Goal: Task Accomplishment & Management: Manage account settings

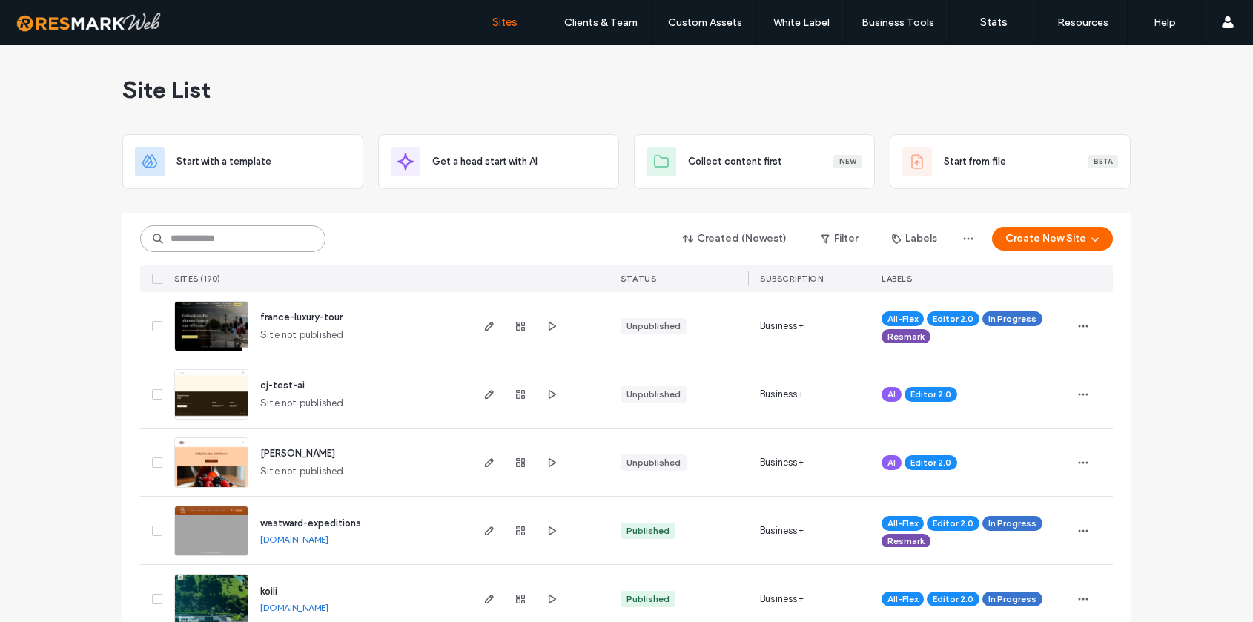
click at [218, 233] on input at bounding box center [232, 238] width 185 height 27
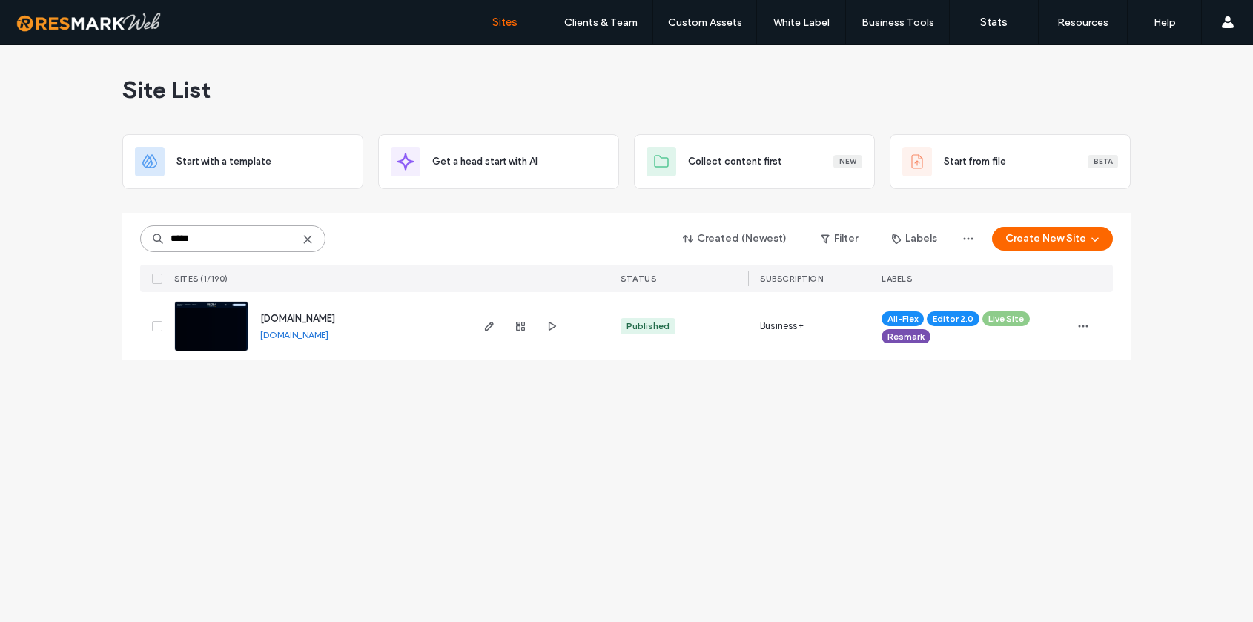
type input "*****"
click at [297, 319] on span "[DOMAIN_NAME]" at bounding box center [297, 318] width 75 height 11
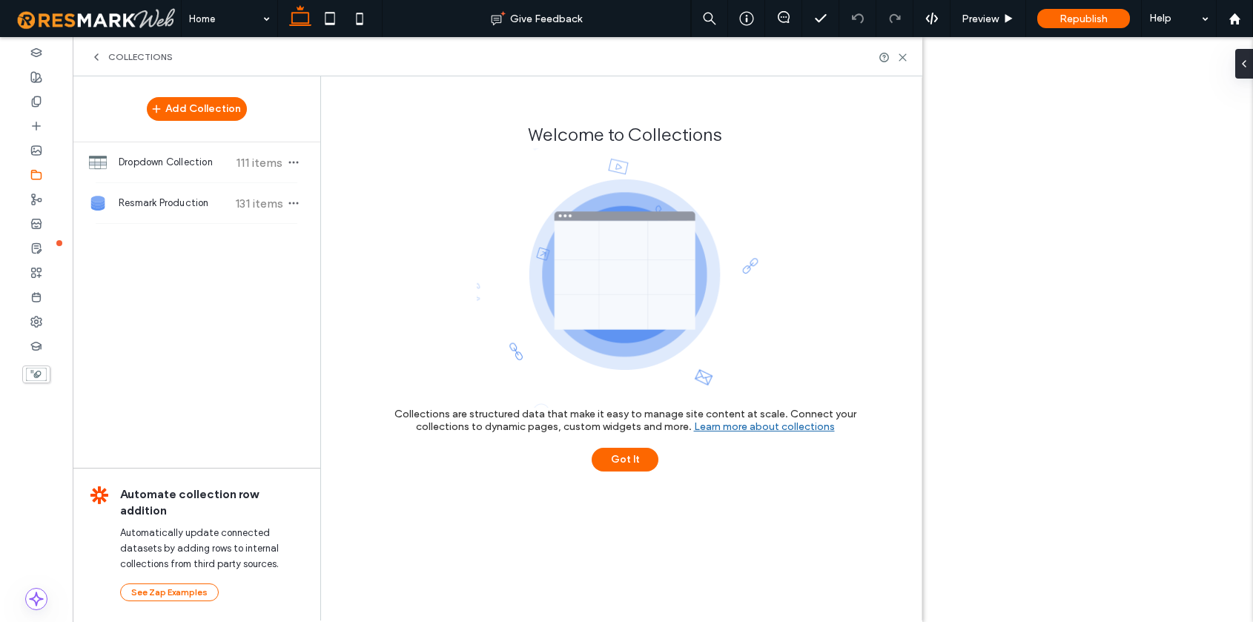
click at [201, 167] on span "Dropdown Collection" at bounding box center [174, 162] width 110 height 15
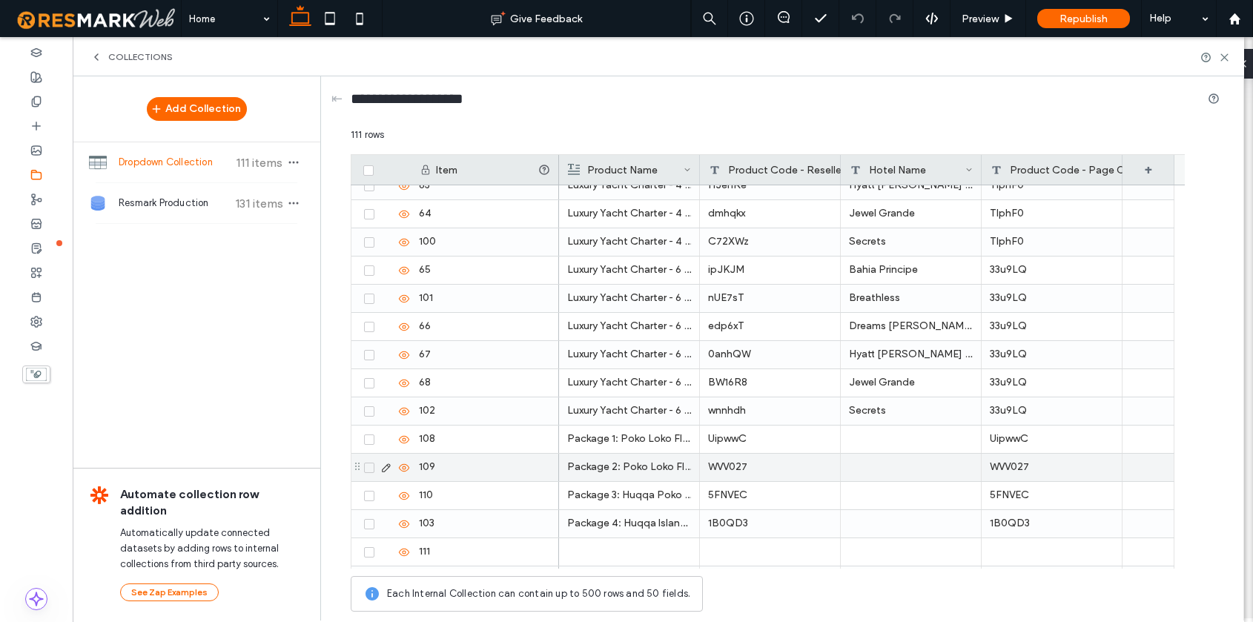
scroll to position [2773, 0]
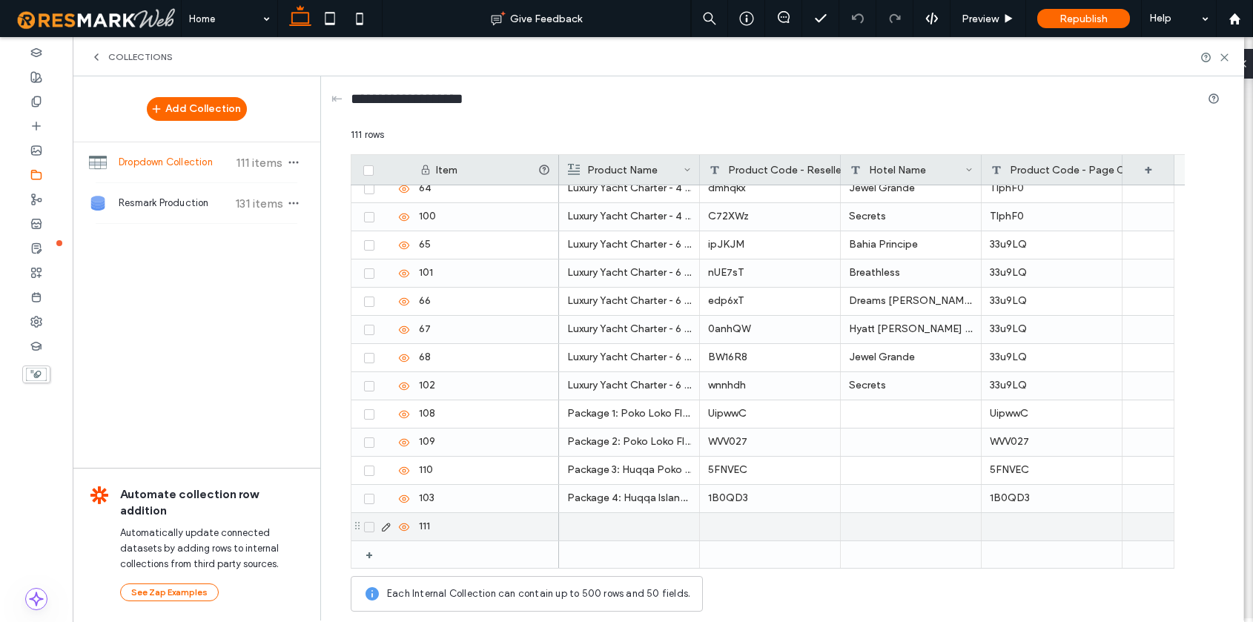
click at [632, 529] on div at bounding box center [629, 526] width 124 height 27
click at [627, 529] on div at bounding box center [629, 527] width 123 height 26
click at [886, 527] on div at bounding box center [911, 526] width 141 height 27
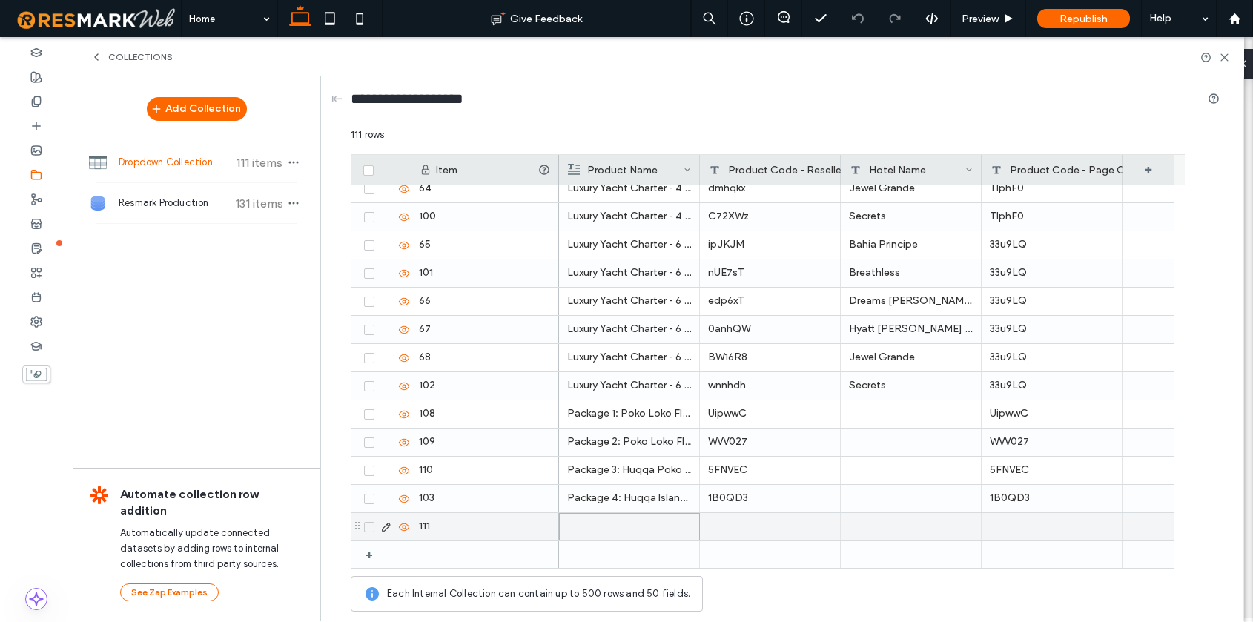
click at [603, 532] on div at bounding box center [629, 527] width 123 height 26
click at [762, 527] on div at bounding box center [770, 526] width 141 height 27
click at [754, 526] on div at bounding box center [770, 526] width 141 height 27
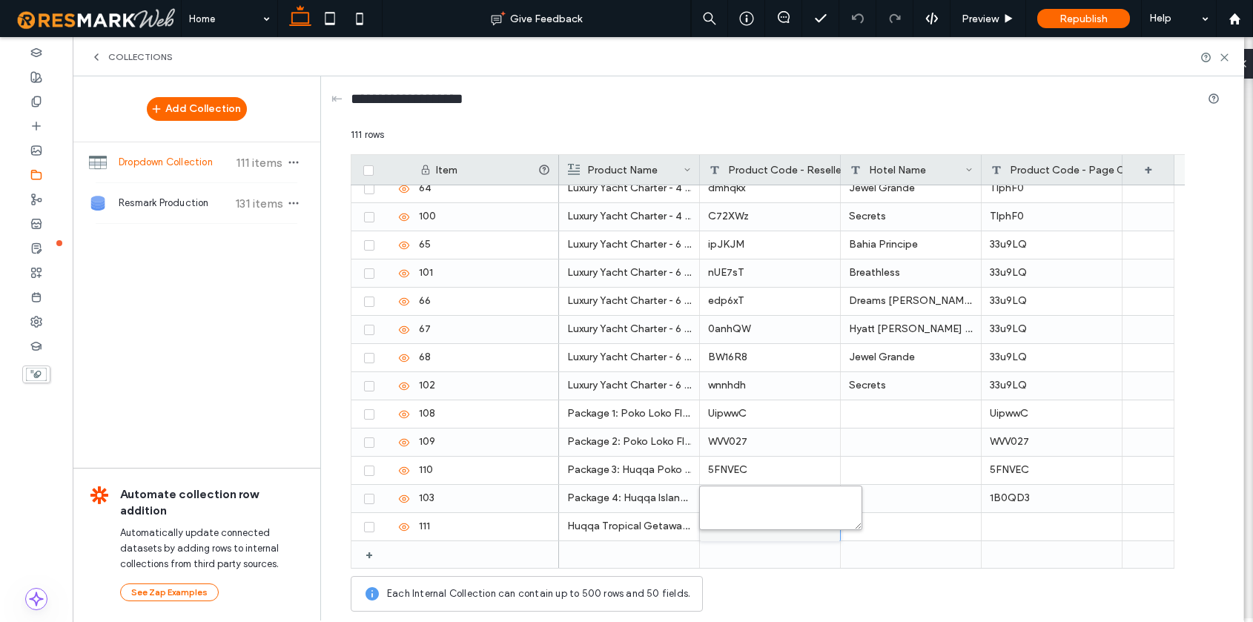
click at [739, 502] on textarea "plain-text-cell" at bounding box center [780, 508] width 163 height 44
paste textarea "******"
type textarea "******"
click at [890, 526] on div at bounding box center [911, 526] width 141 height 27
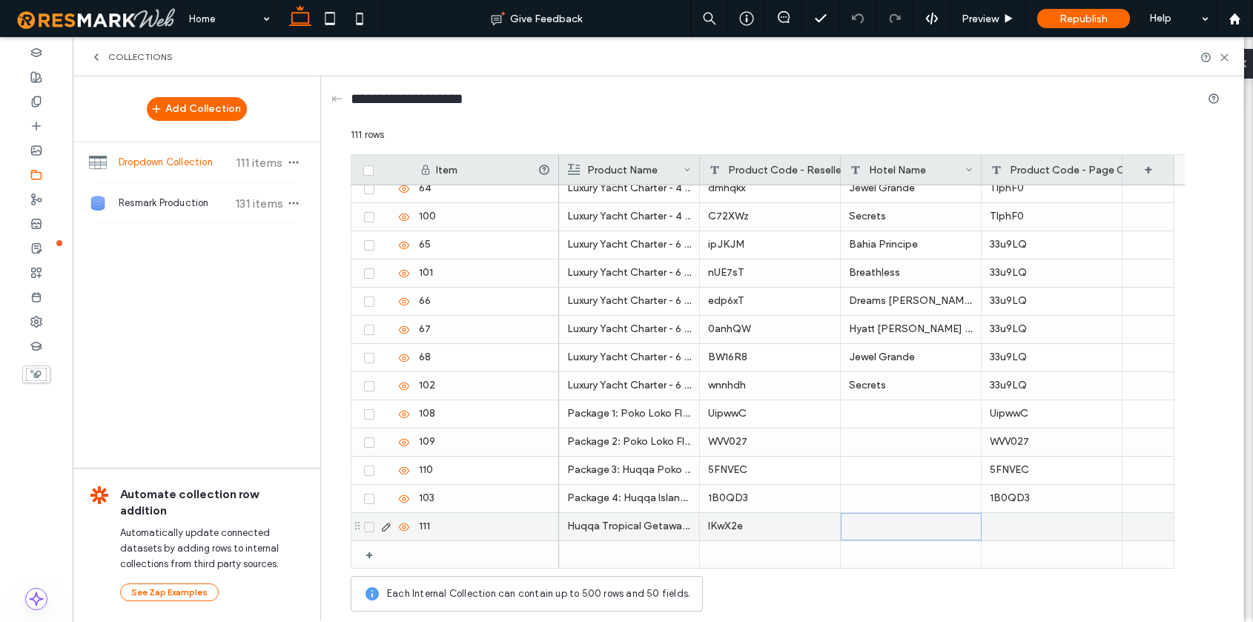
click at [890, 526] on div at bounding box center [911, 526] width 141 height 27
click at [873, 511] on textarea "plain-text-cell" at bounding box center [921, 508] width 163 height 44
type textarea "**********"
click at [1028, 522] on div at bounding box center [1052, 526] width 141 height 27
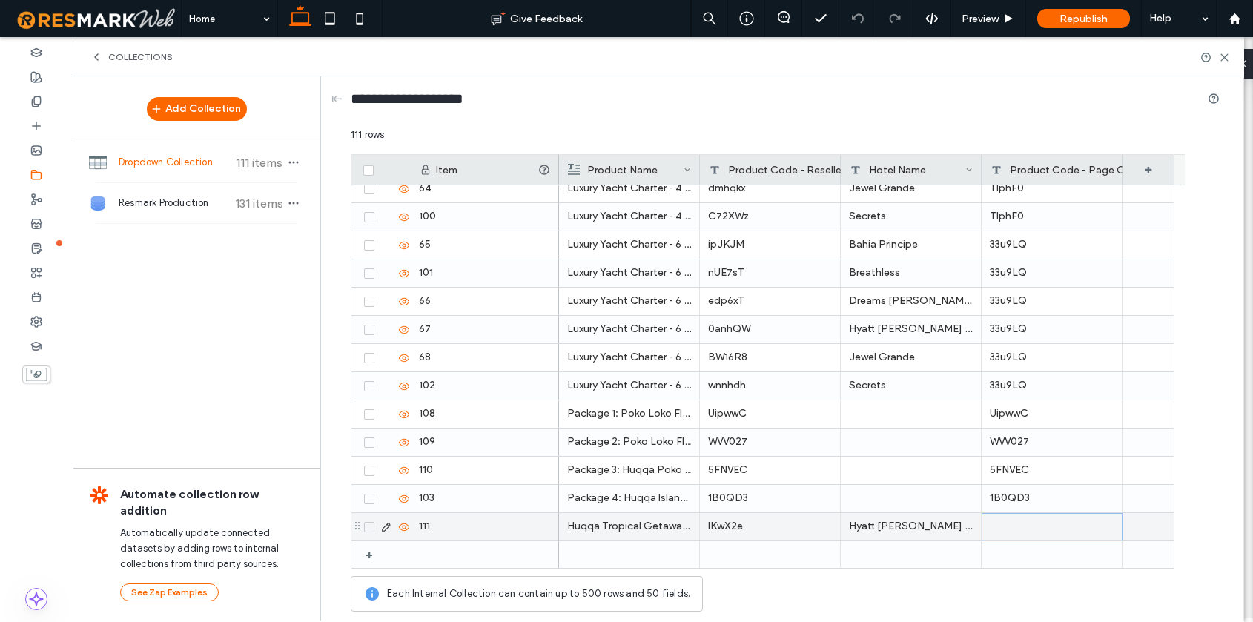
click at [1008, 533] on div at bounding box center [1052, 526] width 141 height 27
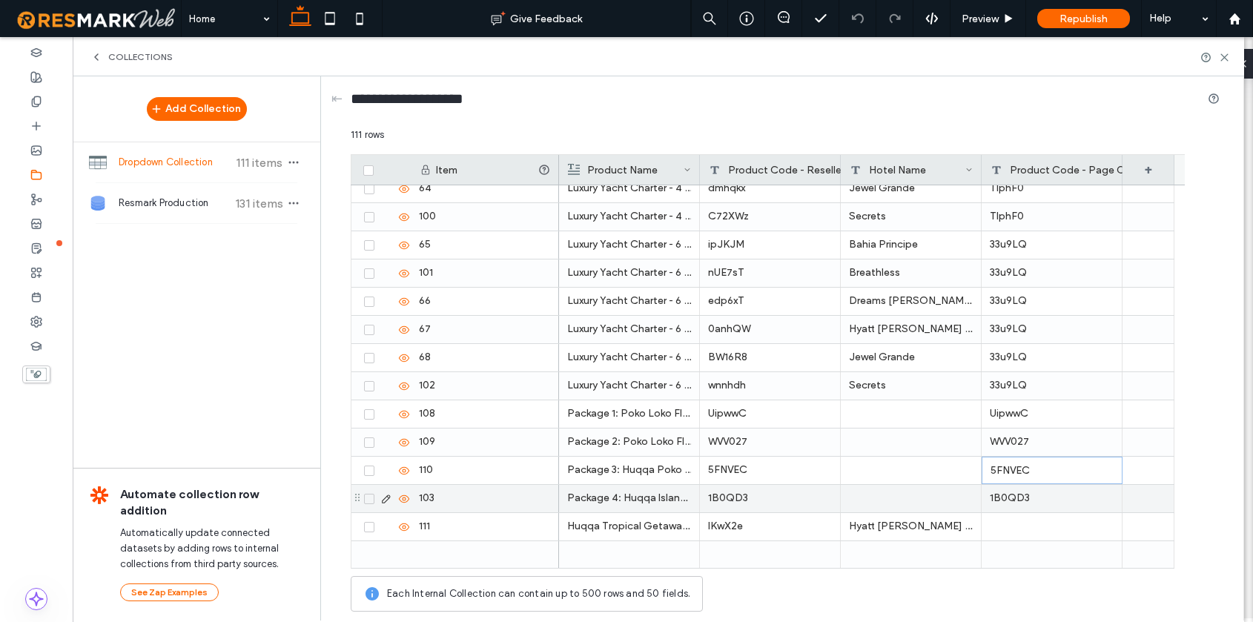
click at [1007, 497] on div "1B0QD3" at bounding box center [1052, 498] width 141 height 27
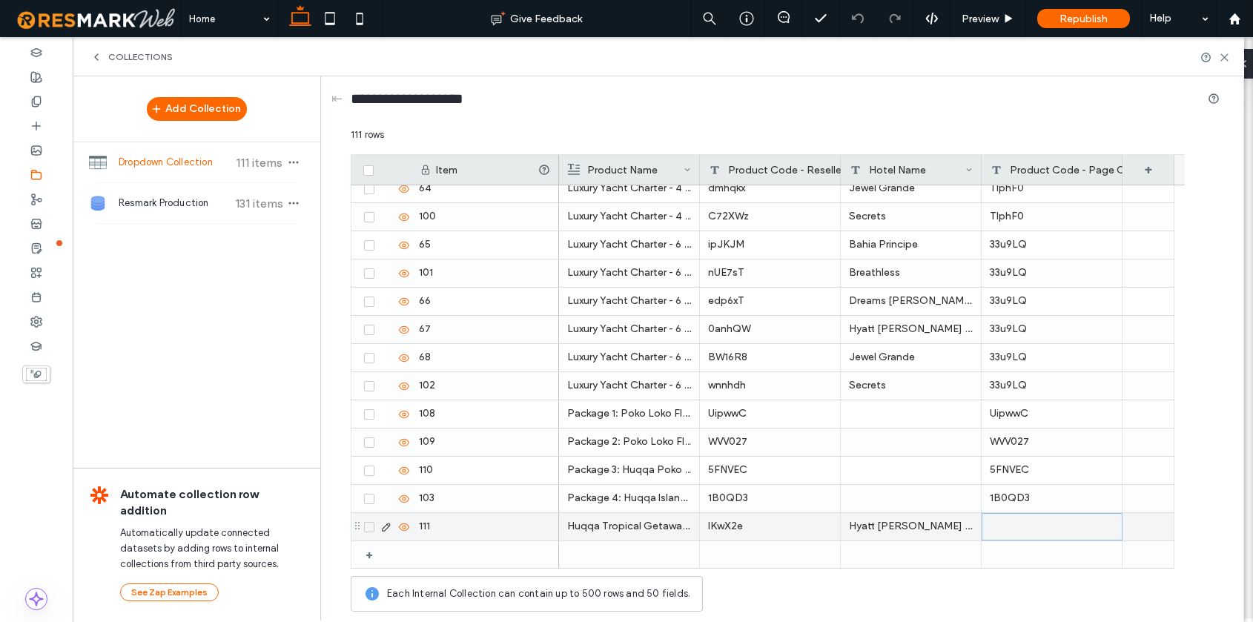
click at [1008, 521] on div at bounding box center [1052, 526] width 141 height 27
click at [1008, 503] on textarea "plain-text-cell" at bounding box center [1062, 508] width 163 height 44
paste textarea "******"
type textarea "******"
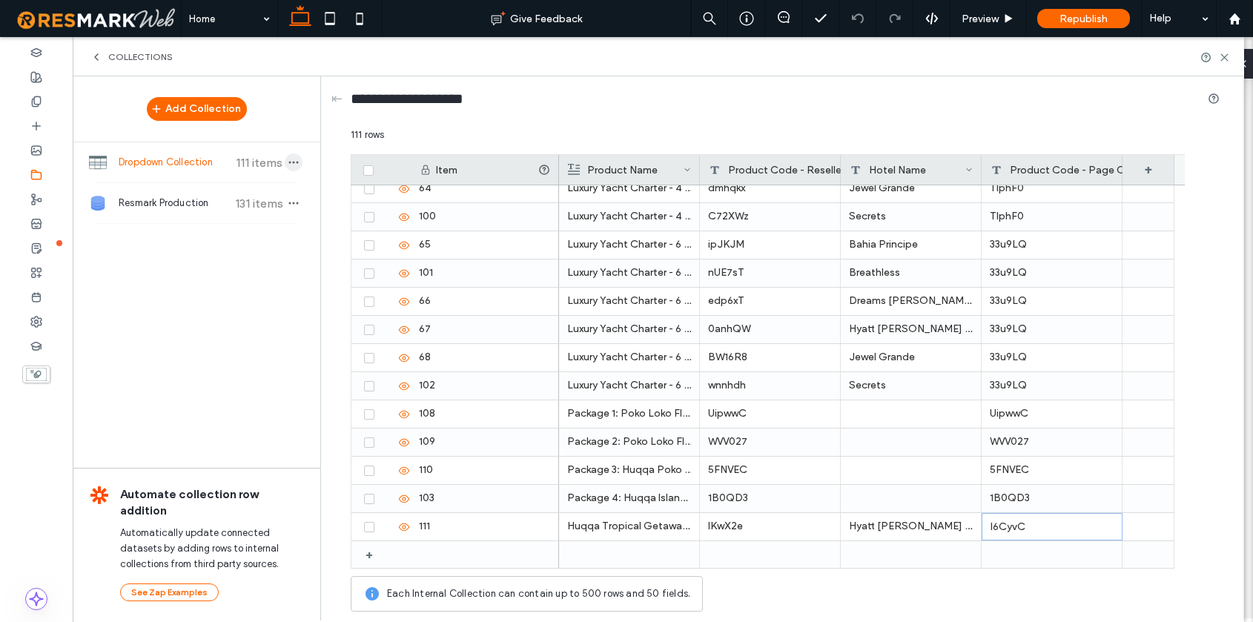
click at [294, 159] on icon "button" at bounding box center [294, 162] width 12 height 12
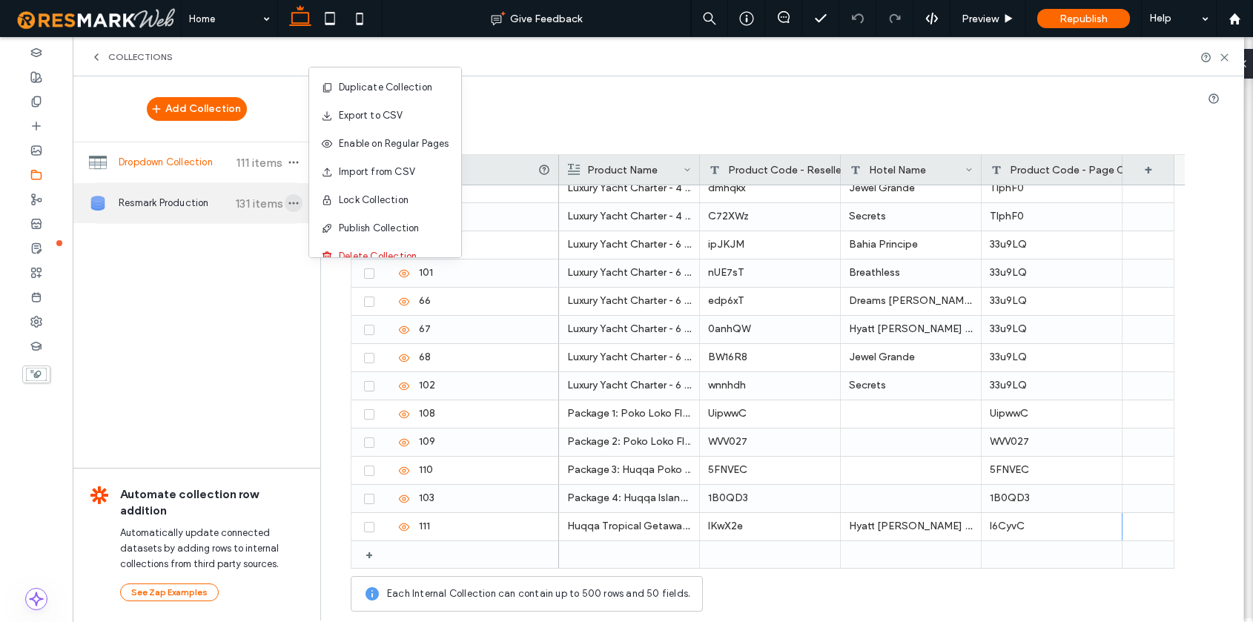
click at [297, 200] on icon "button" at bounding box center [294, 203] width 12 height 12
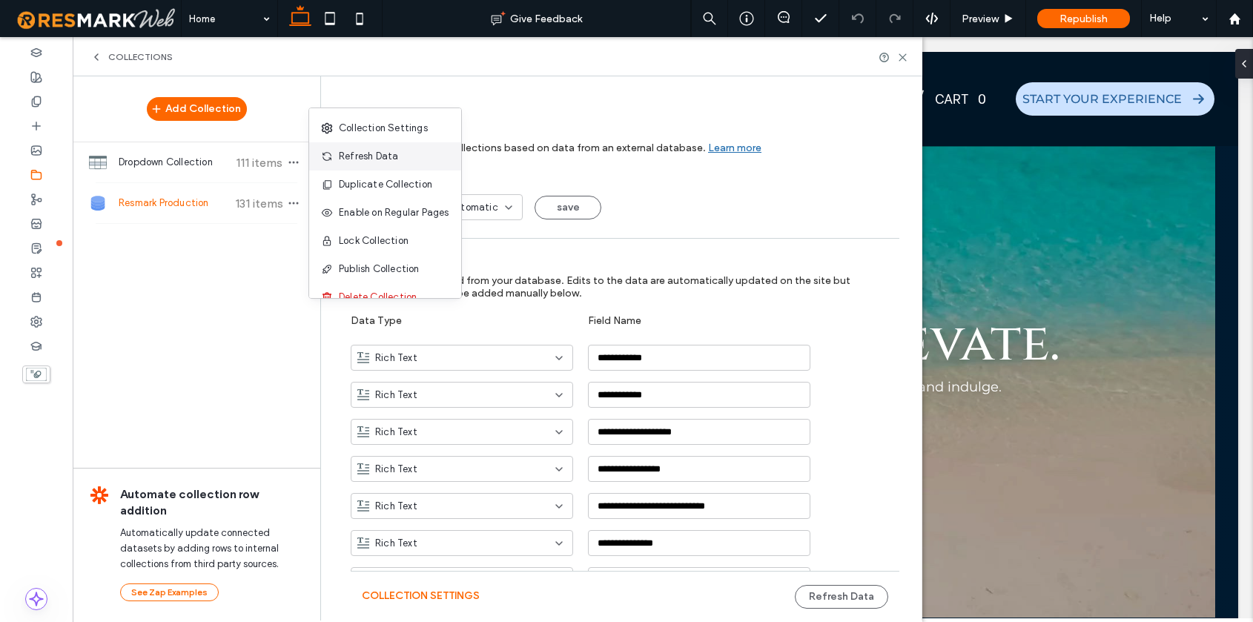
click at [380, 153] on span "Refresh Data" at bounding box center [368, 156] width 59 height 15
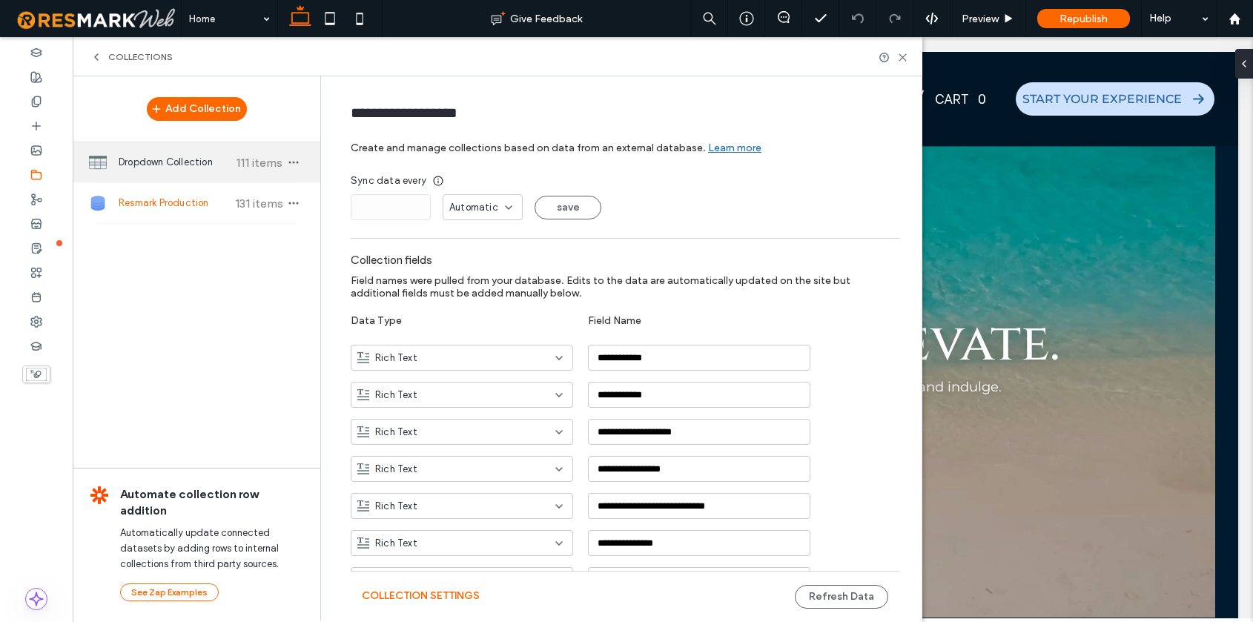
click at [162, 167] on span "Dropdown Collection" at bounding box center [174, 162] width 110 height 15
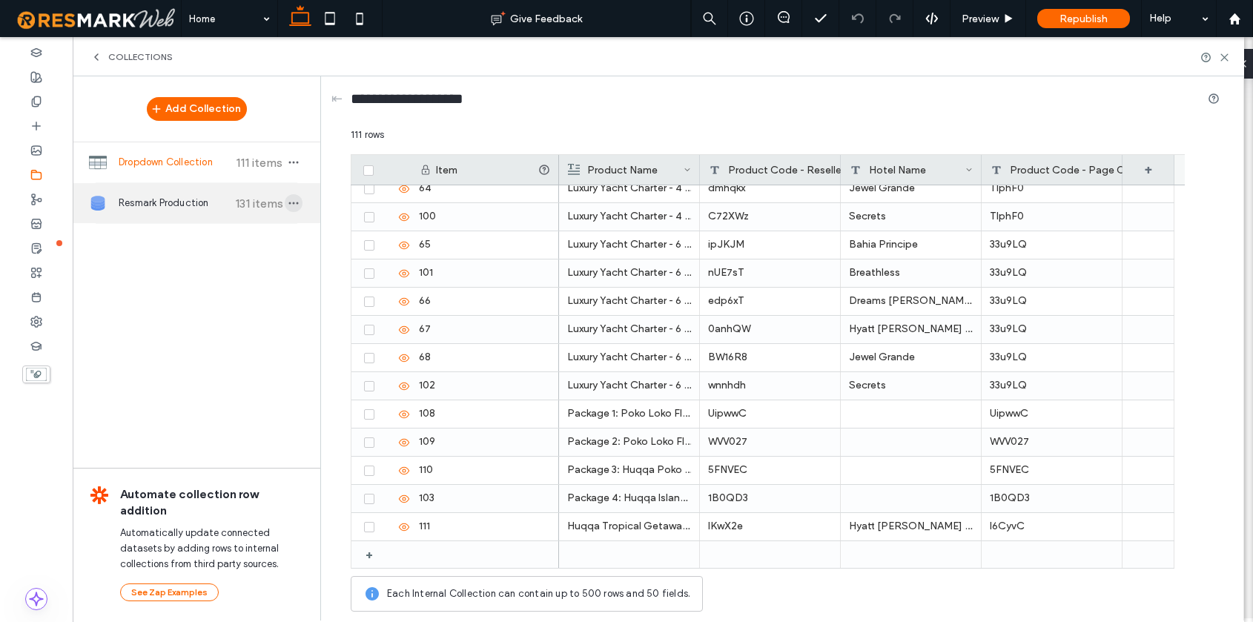
click at [296, 206] on icon "button" at bounding box center [294, 203] width 12 height 12
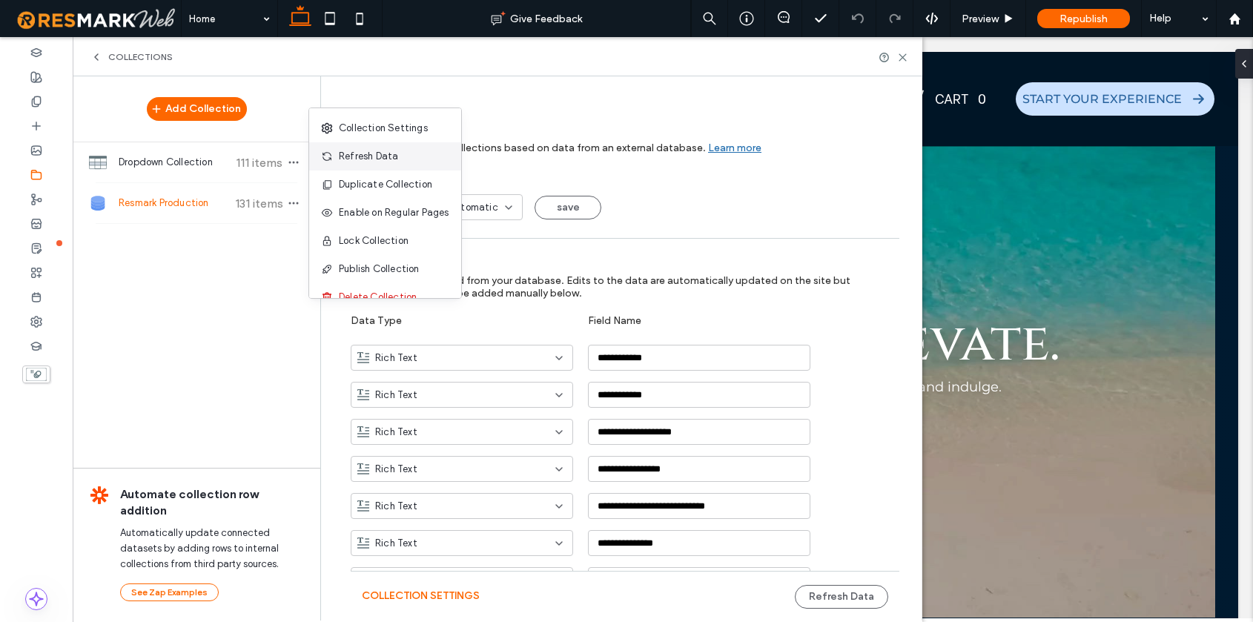
click at [383, 156] on span "Refresh Data" at bounding box center [368, 156] width 59 height 15
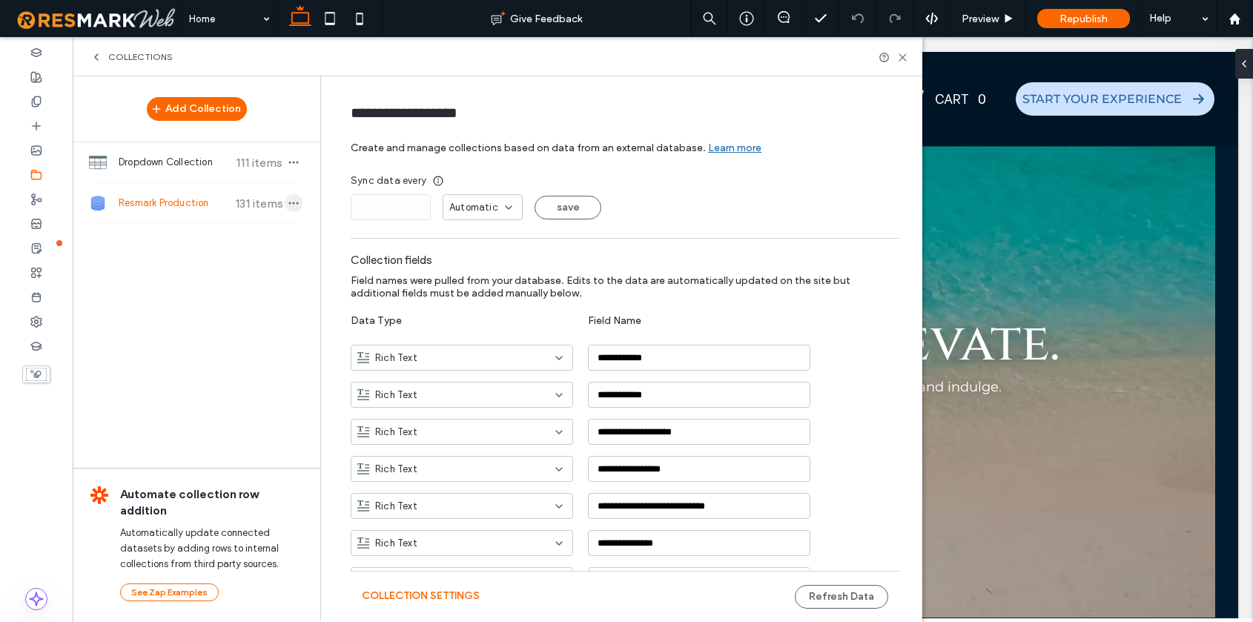
click at [288, 205] on icon "button" at bounding box center [294, 203] width 12 height 12
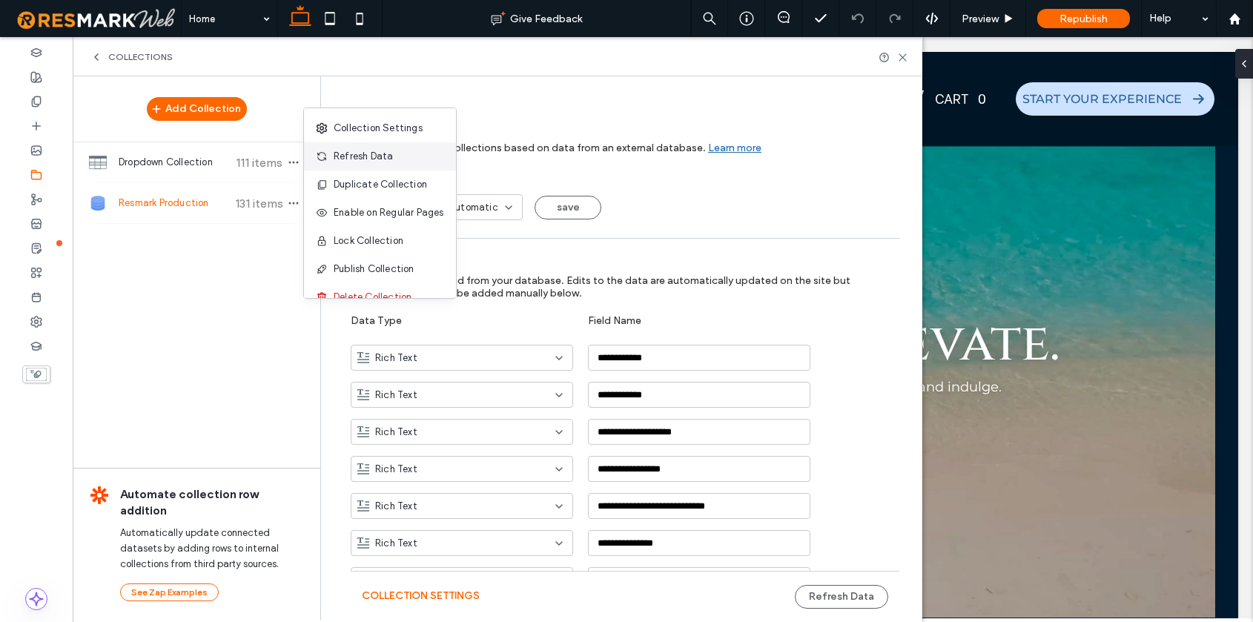
click at [368, 152] on span "Refresh Data" at bounding box center [363, 156] width 59 height 15
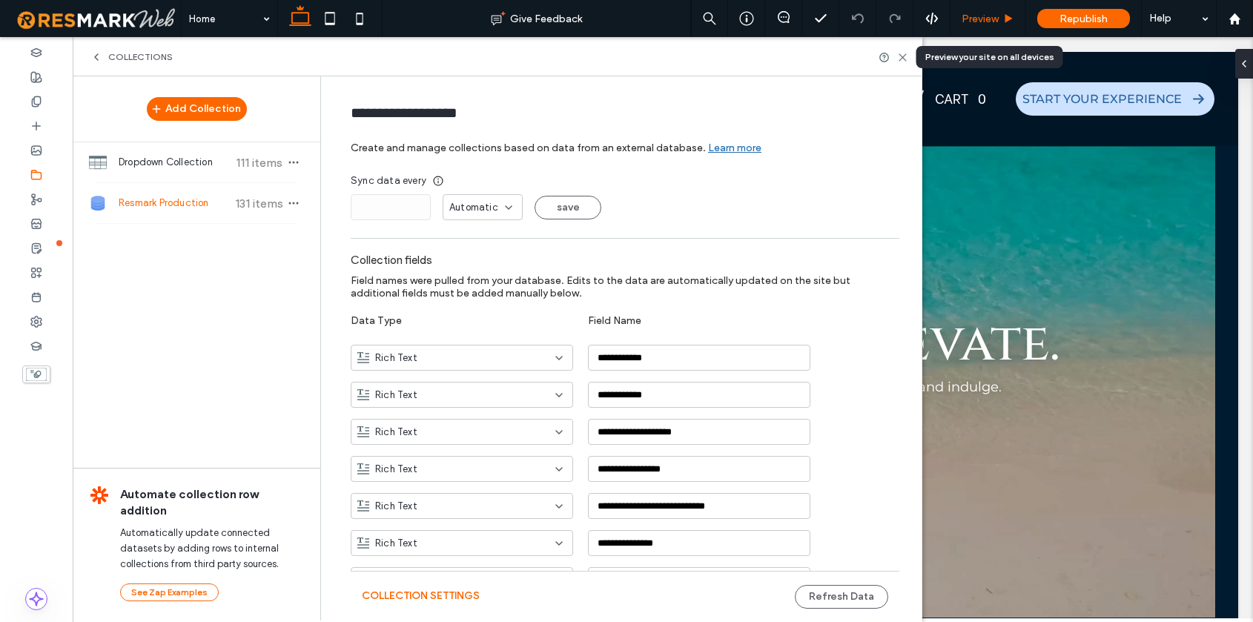
click at [995, 20] on span "Preview" at bounding box center [980, 19] width 37 height 13
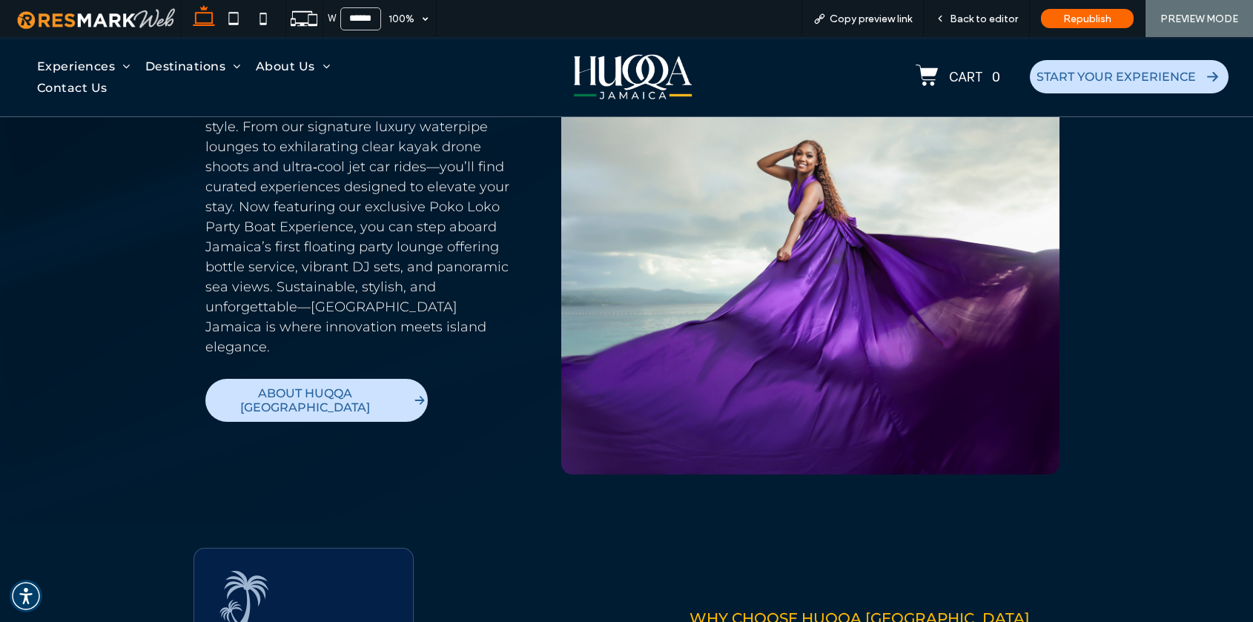
scroll to position [935, 0]
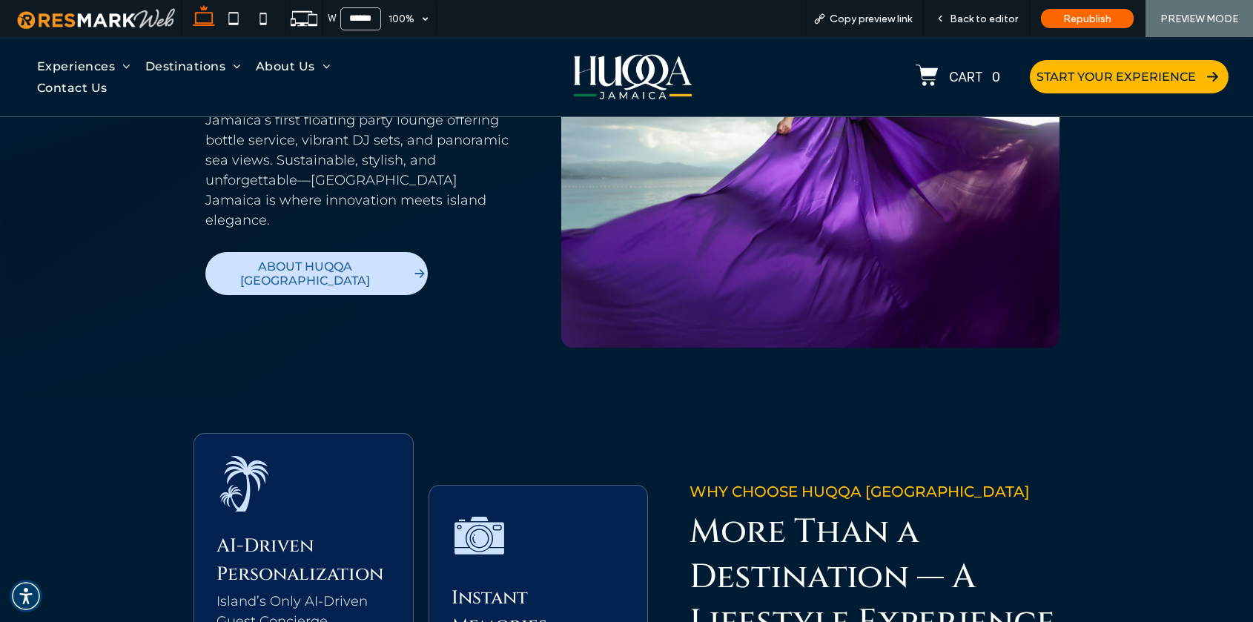
click at [1100, 76] on span "START YOUR EXPERIENCE" at bounding box center [1116, 77] width 159 height 14
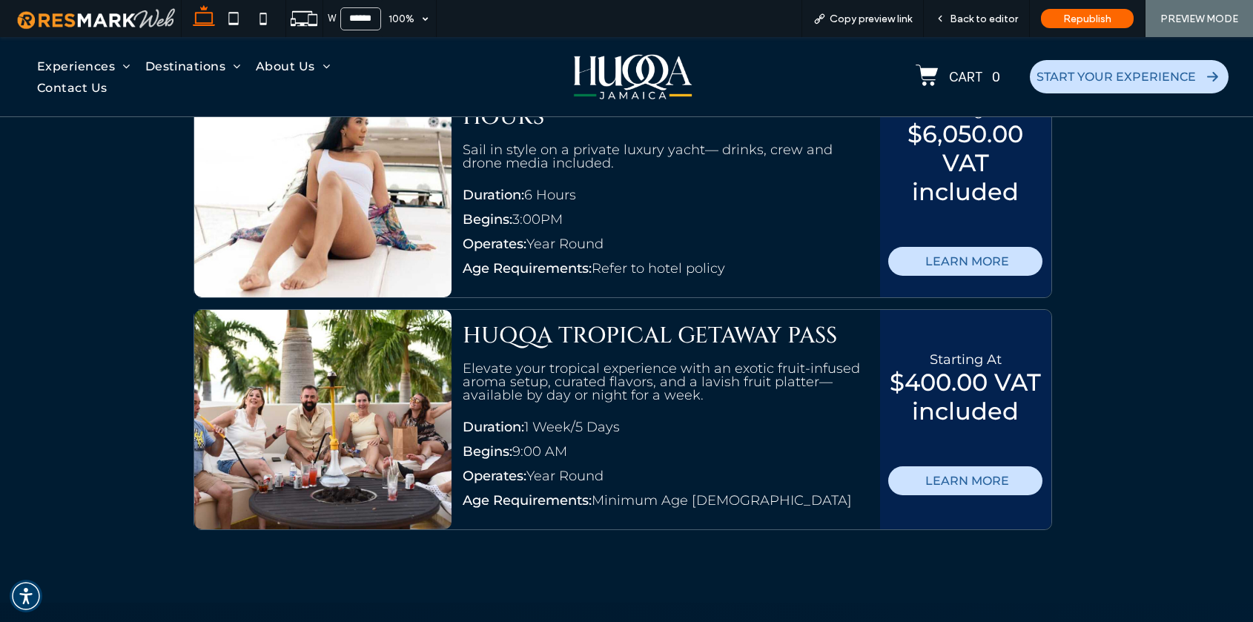
scroll to position [5925, 0]
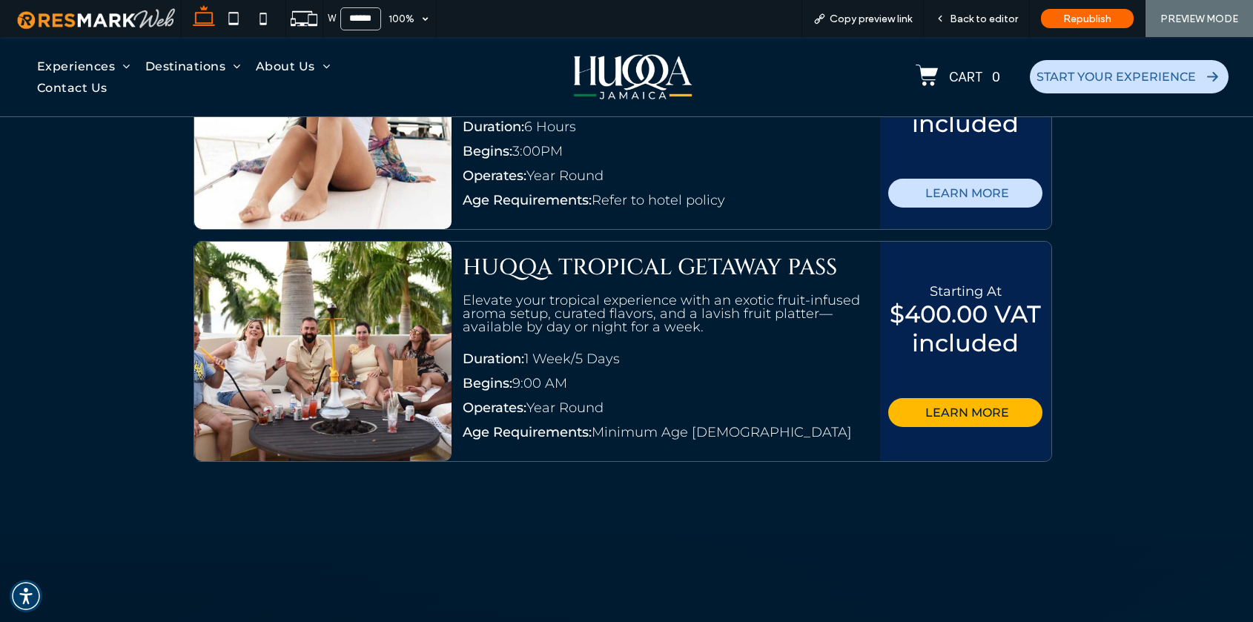
click at [951, 398] on span "LEARN MORE" at bounding box center [967, 412] width 84 height 29
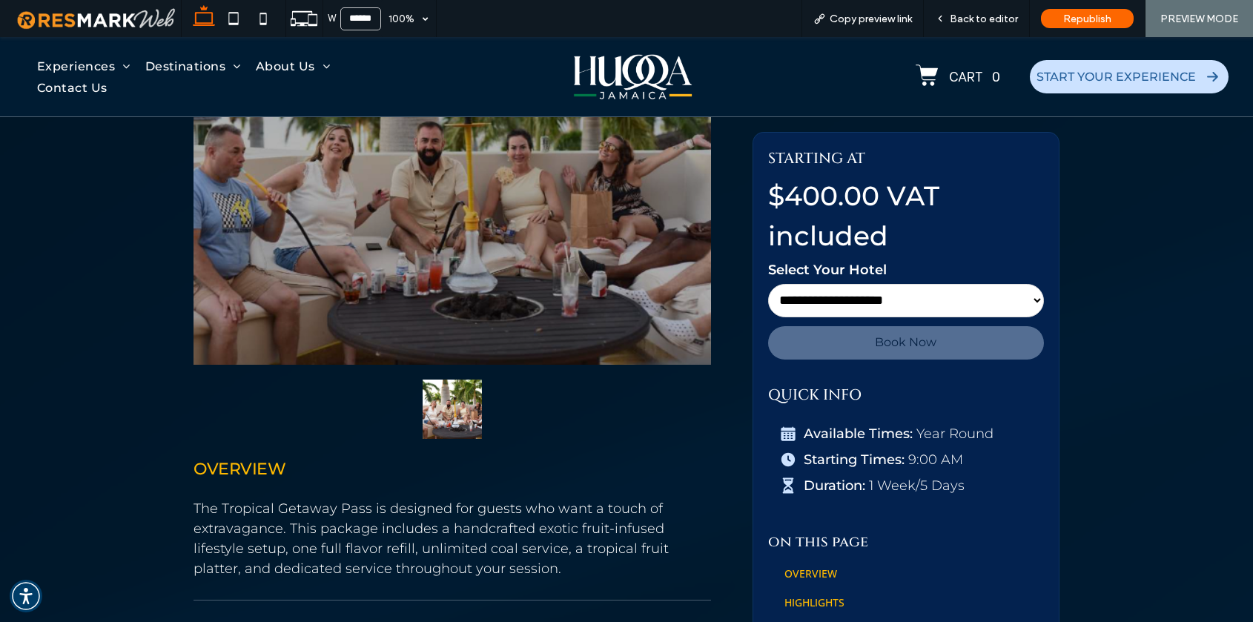
scroll to position [707, 0]
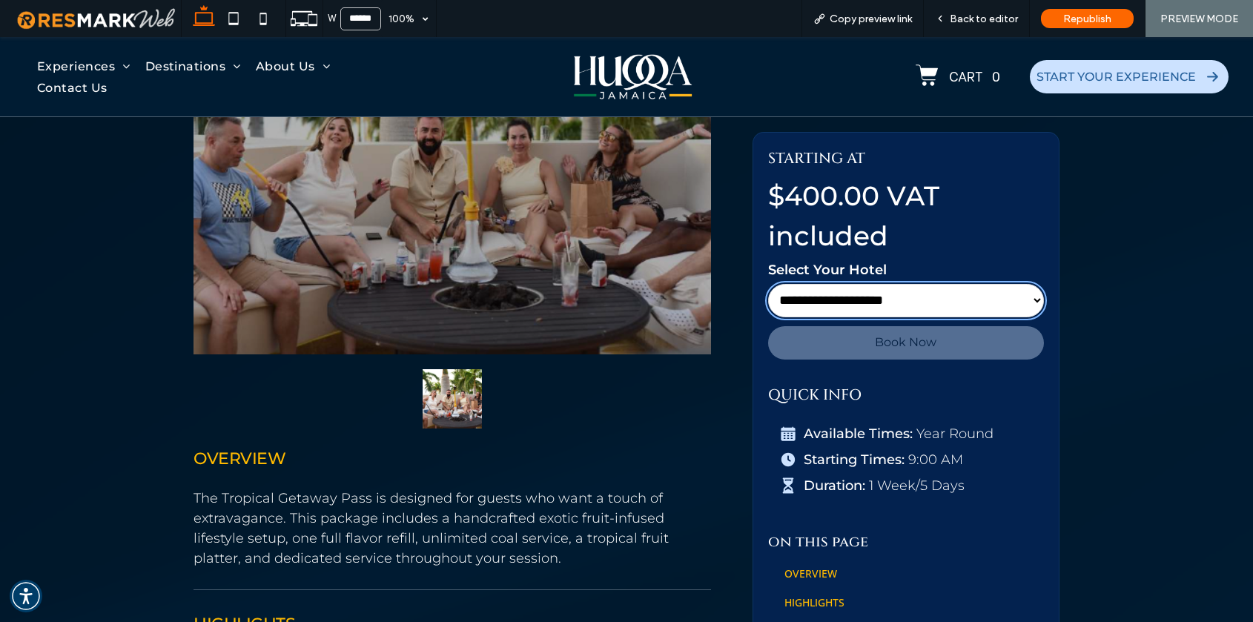
click at [899, 301] on select "**********" at bounding box center [906, 300] width 276 height 33
select select "******"
click at [768, 284] on select "**********" at bounding box center [906, 300] width 276 height 33
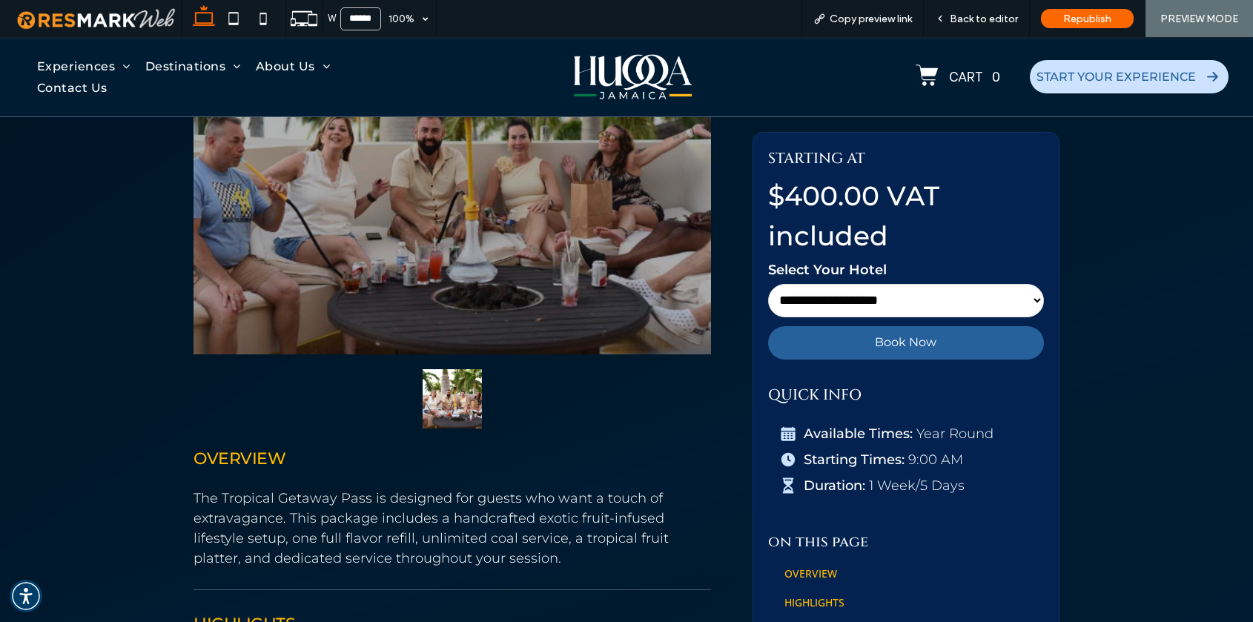
click at [873, 348] on button "Book Now" at bounding box center [906, 342] width 276 height 33
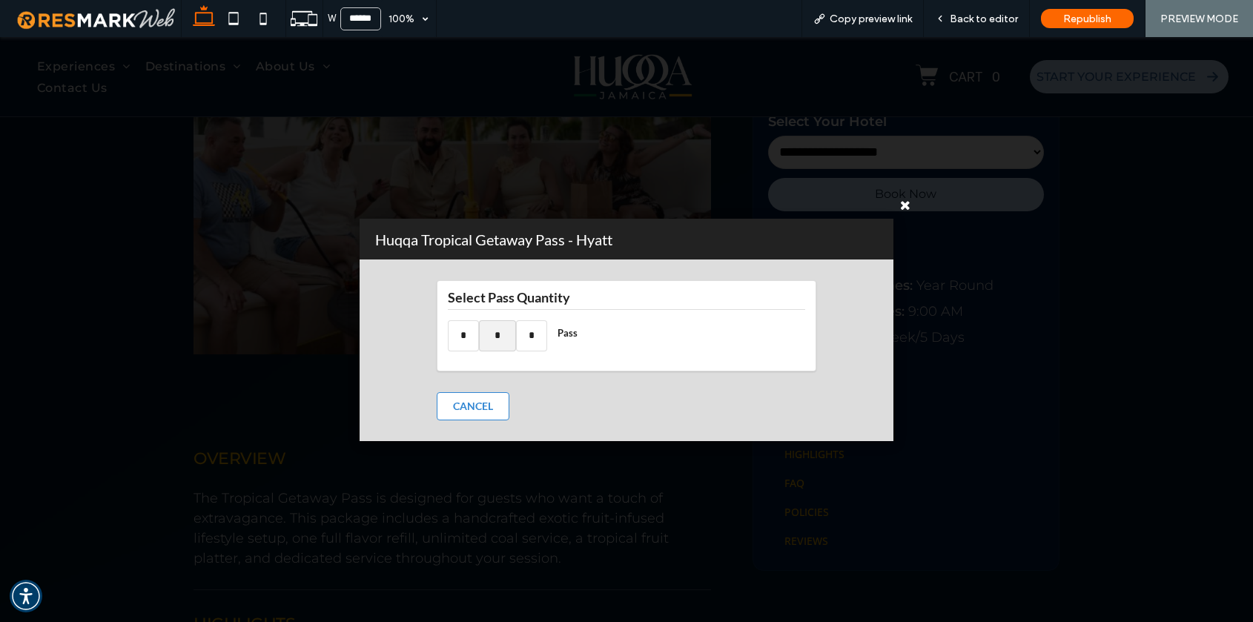
click at [899, 204] on icon at bounding box center [906, 205] width 24 height 24
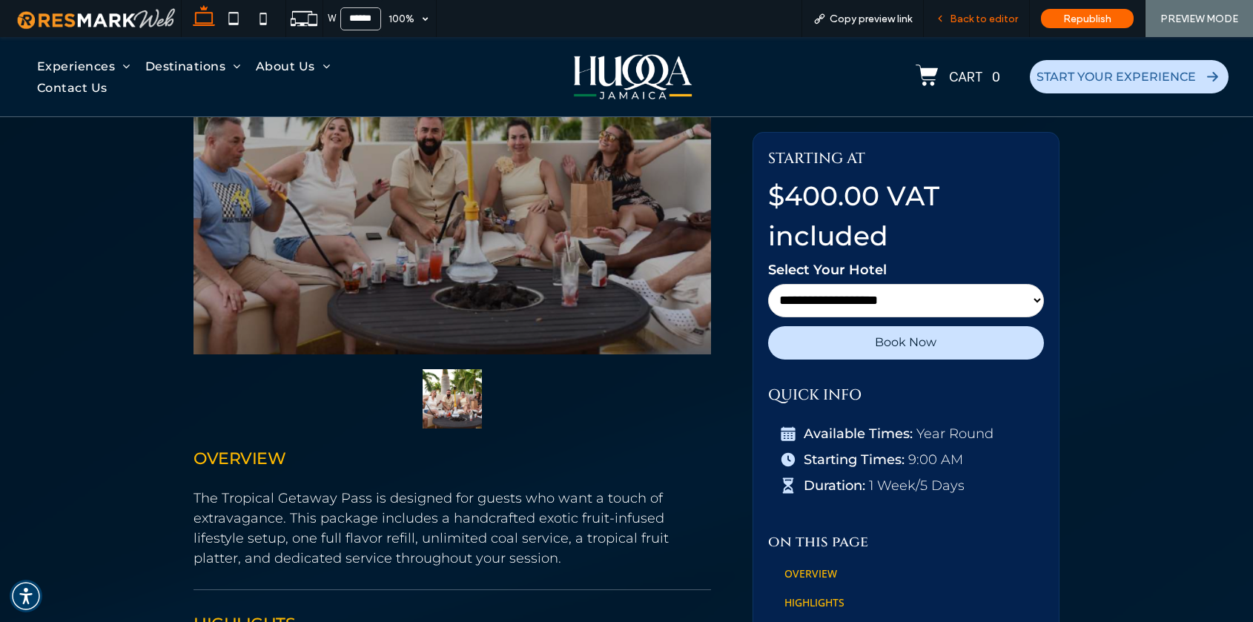
click at [970, 15] on span "Back to editor" at bounding box center [984, 19] width 68 height 13
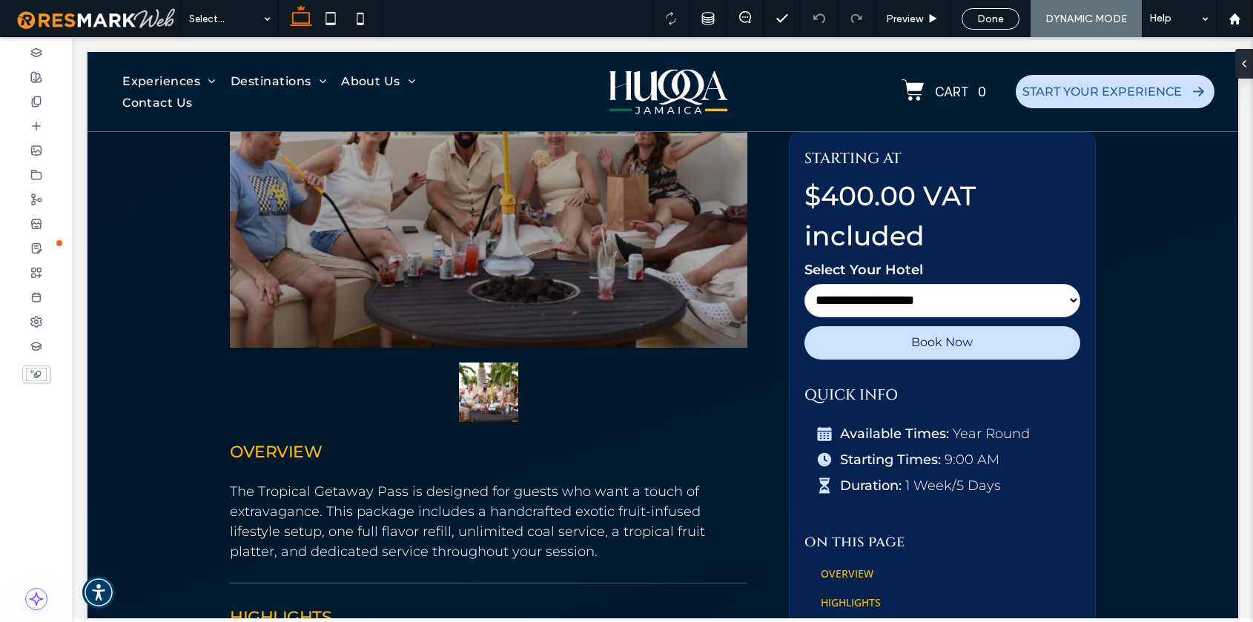
scroll to position [708, 0]
click at [38, 298] on icon at bounding box center [36, 297] width 12 height 12
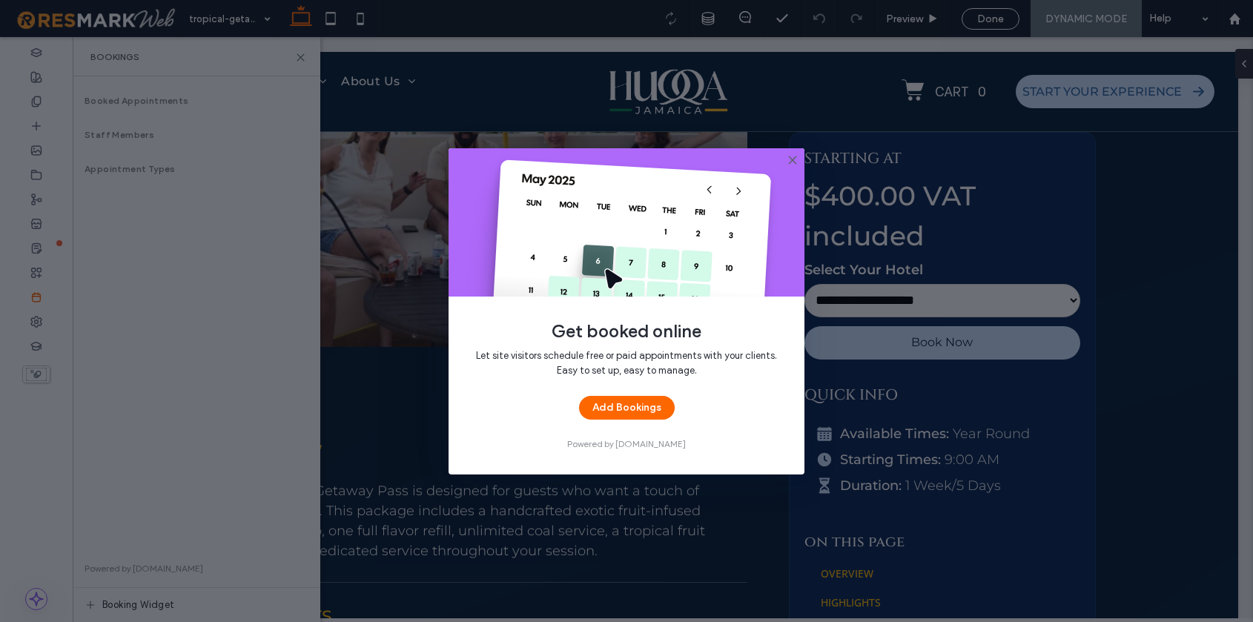
click at [793, 159] on icon at bounding box center [793, 160] width 12 height 12
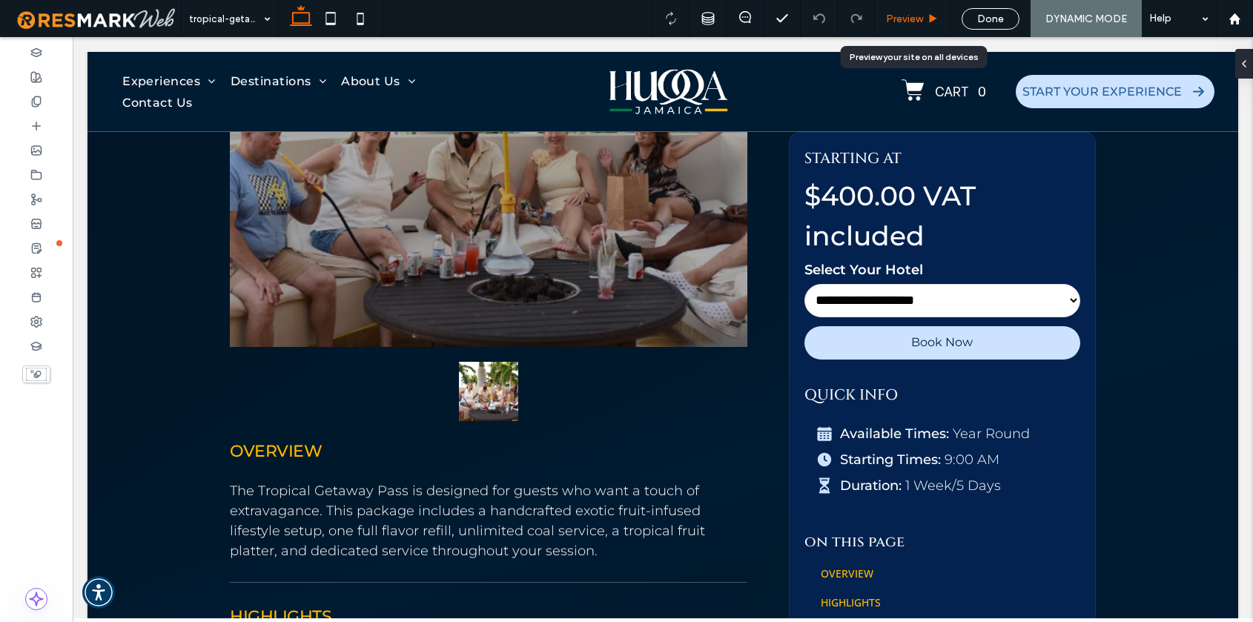
click at [912, 13] on span "Preview" at bounding box center [904, 19] width 37 height 13
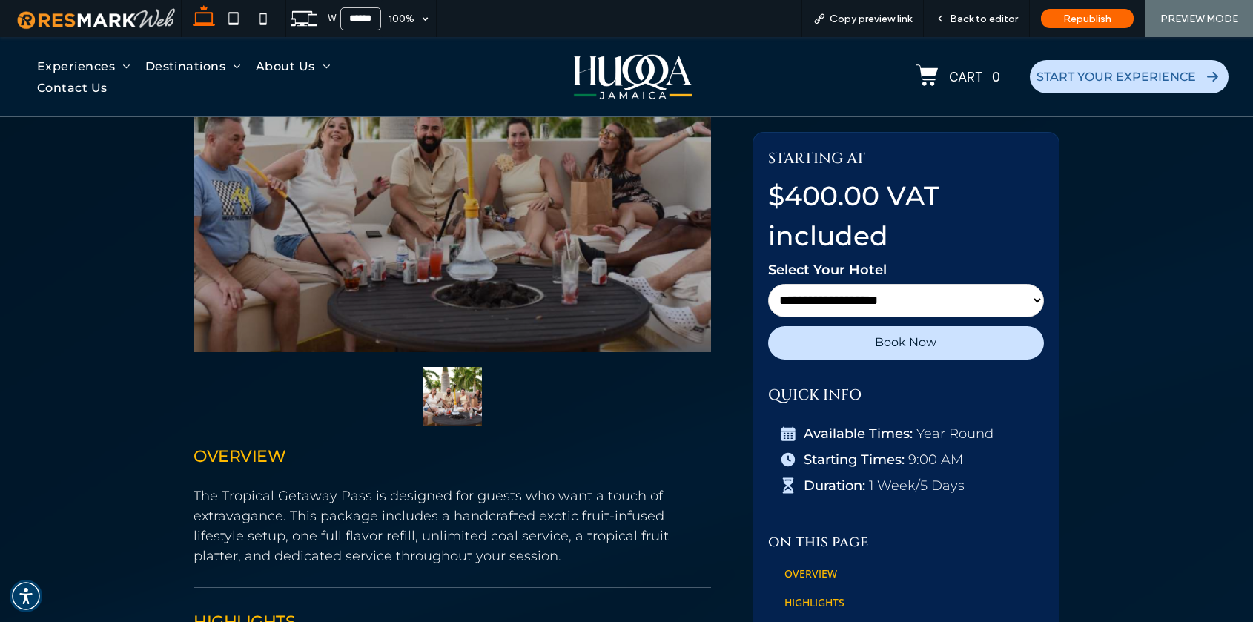
scroll to position [696, 0]
click at [964, 19] on span "Back to editor" at bounding box center [984, 19] width 68 height 13
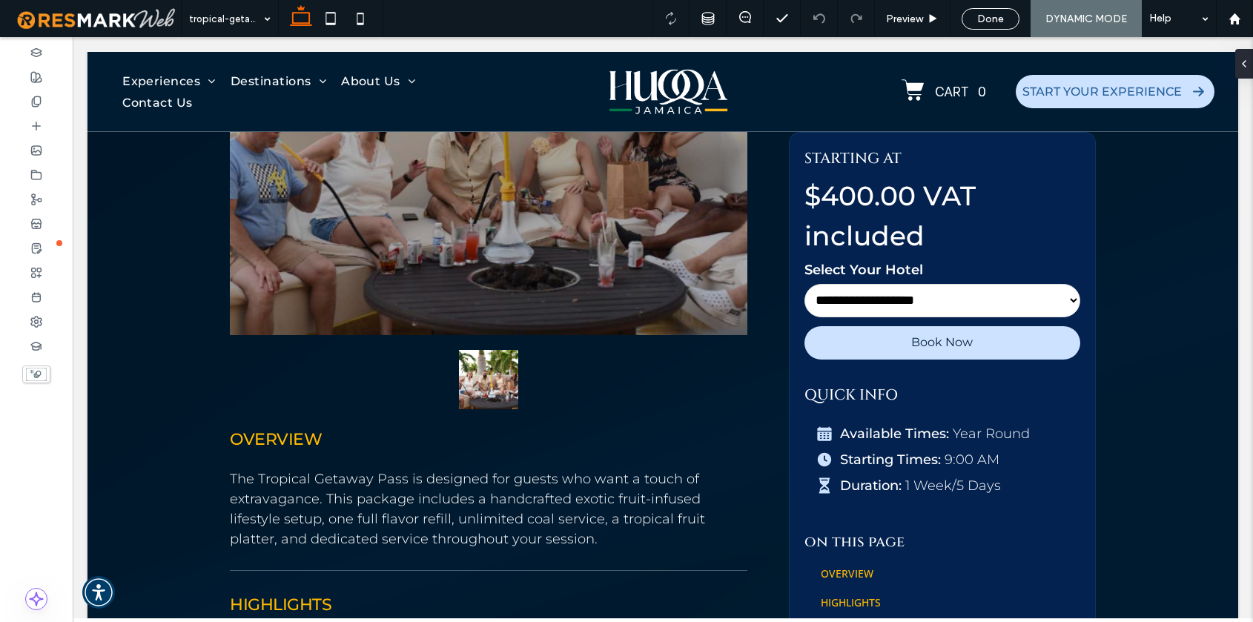
scroll to position [711, 0]
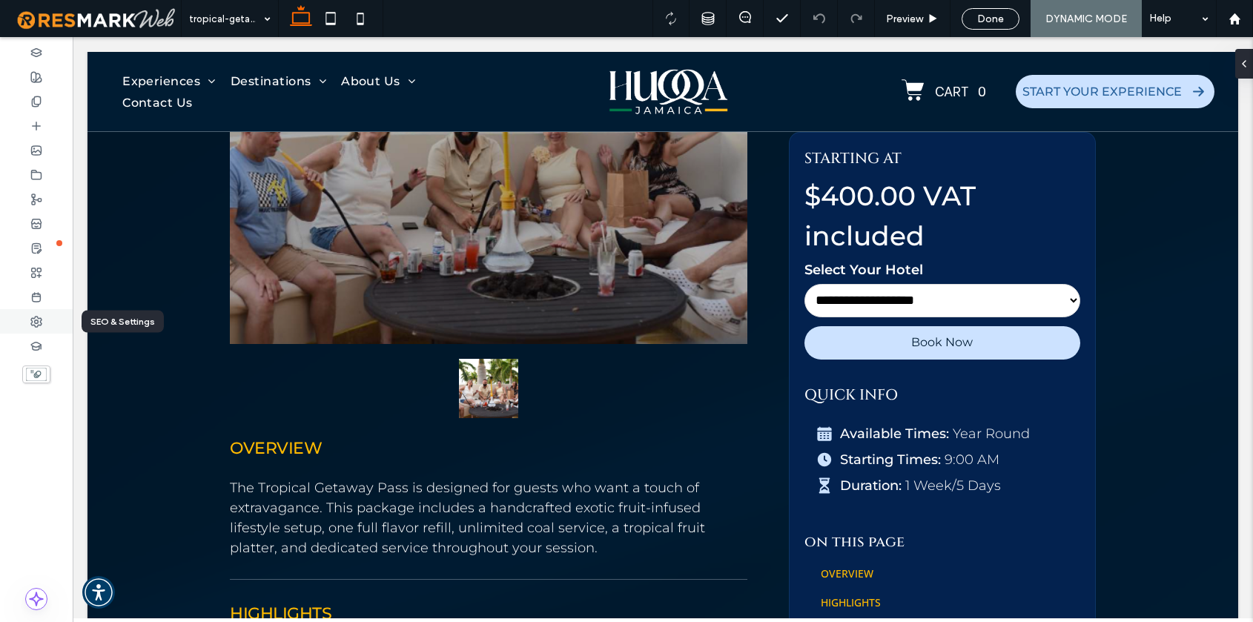
click at [34, 320] on icon at bounding box center [36, 322] width 12 height 12
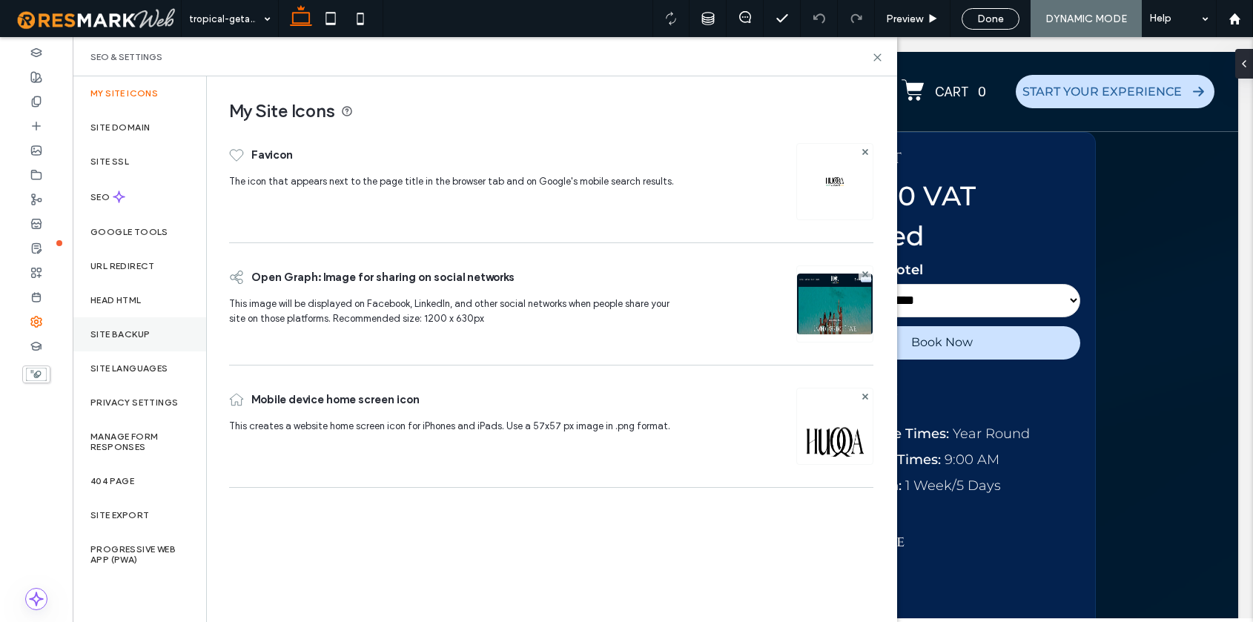
click at [131, 334] on label "Site Backup" at bounding box center [119, 334] width 59 height 10
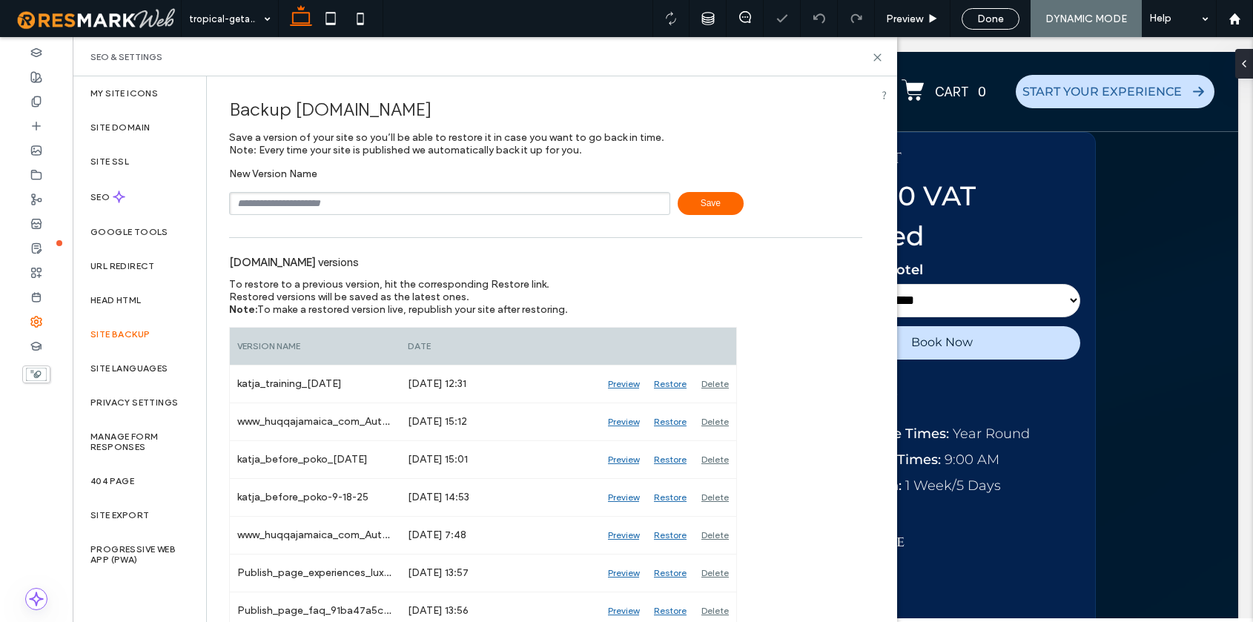
click at [301, 199] on input "text" at bounding box center [449, 203] width 441 height 23
type input "**********"
click at [694, 199] on span "Save" at bounding box center [711, 203] width 66 height 23
drag, startPoint x: 876, startPoint y: 56, endPoint x: 810, endPoint y: 19, distance: 76.1
click at [876, 56] on icon at bounding box center [877, 57] width 11 height 11
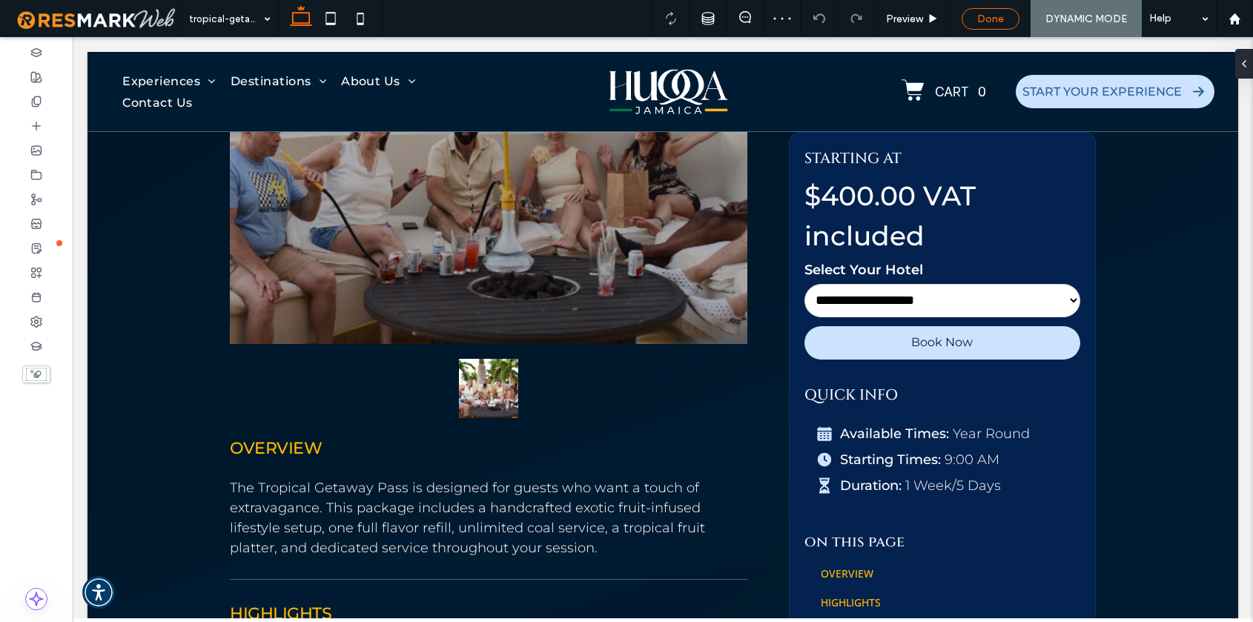
click at [1002, 17] on span "Done" at bounding box center [990, 19] width 27 height 13
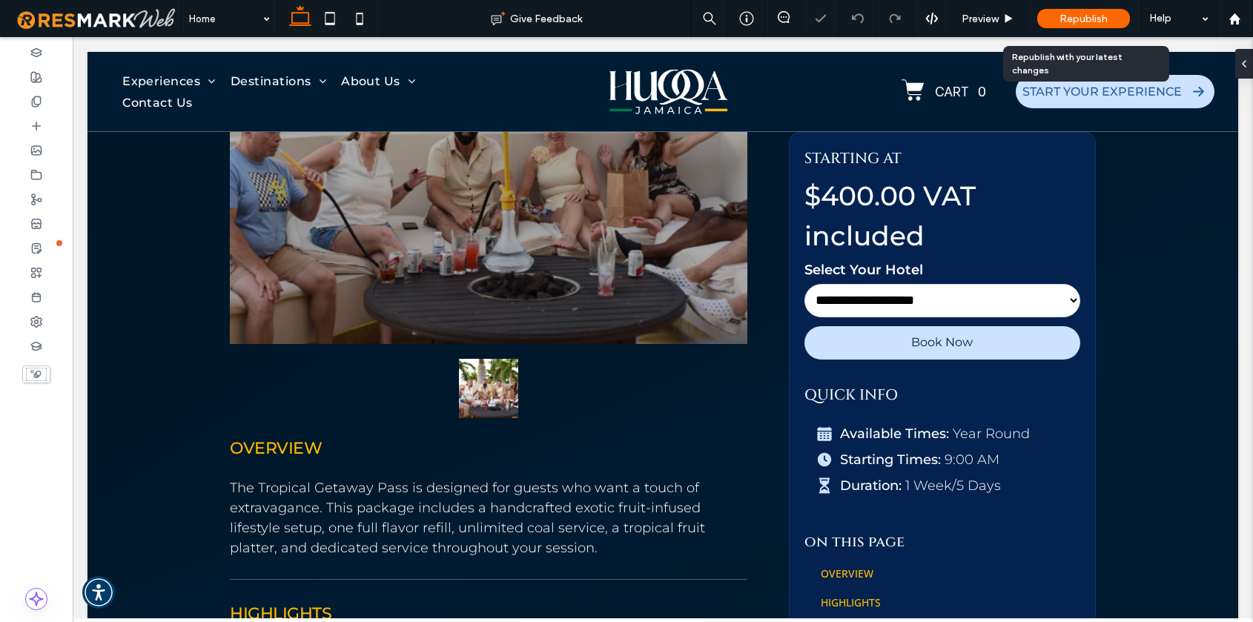
click at [1081, 16] on span "Republish" at bounding box center [1084, 19] width 48 height 13
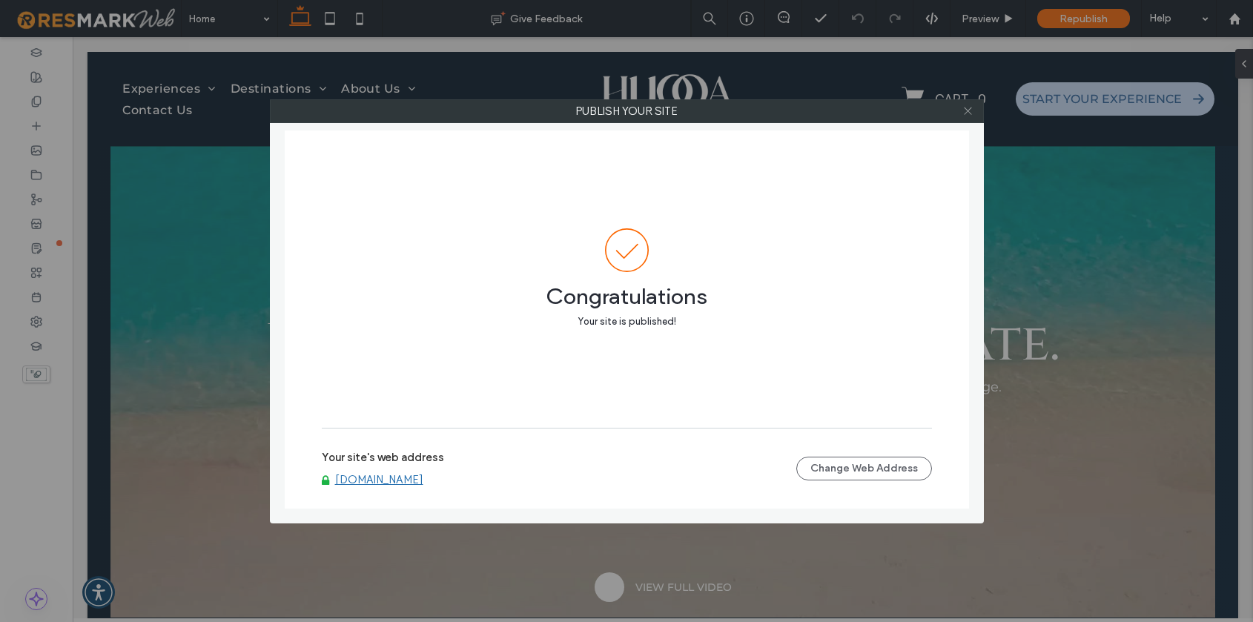
click at [968, 107] on icon at bounding box center [967, 110] width 11 height 11
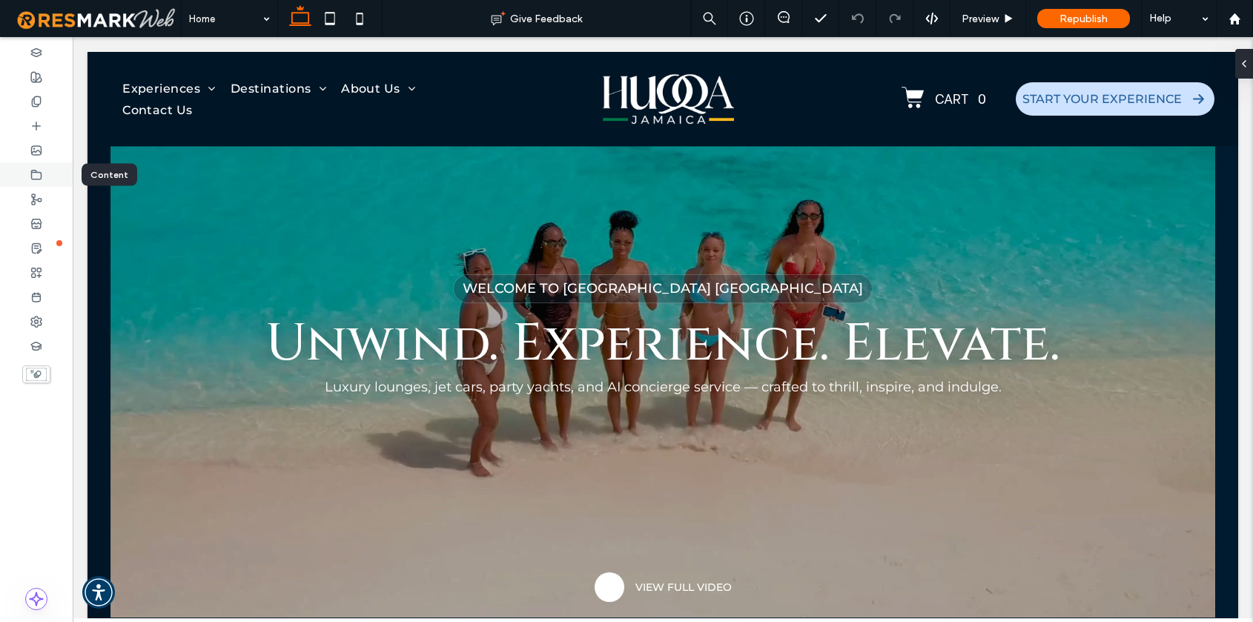
click at [41, 170] on icon at bounding box center [36, 175] width 12 height 12
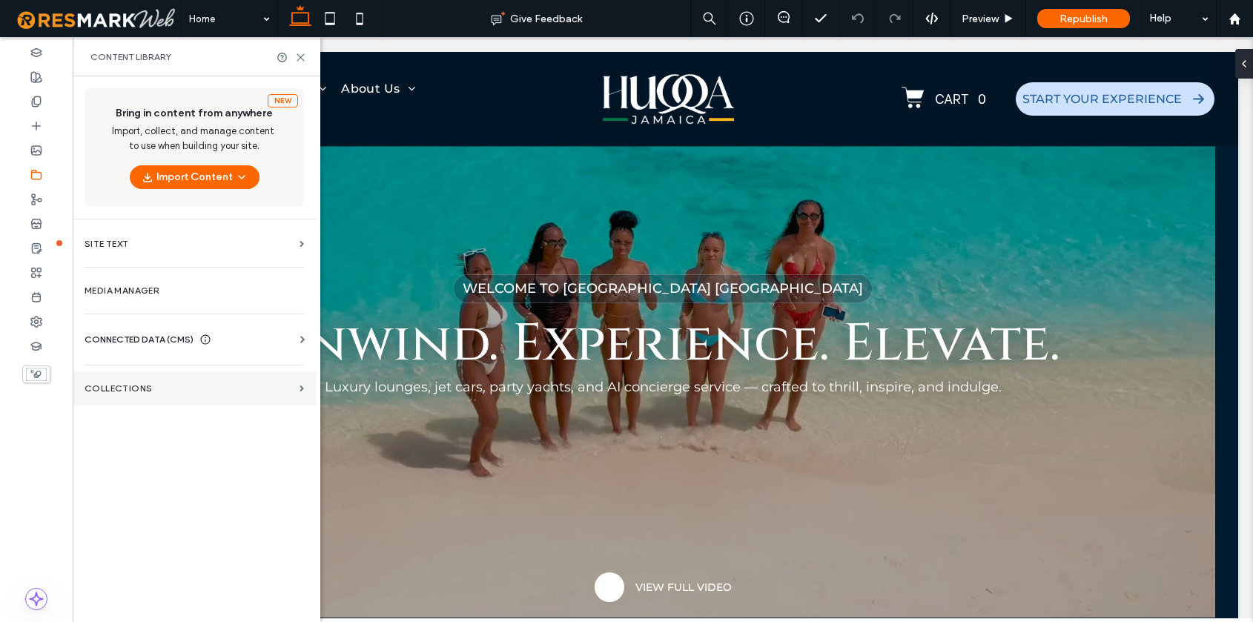
click at [128, 387] on label "Collections" at bounding box center [189, 388] width 209 height 10
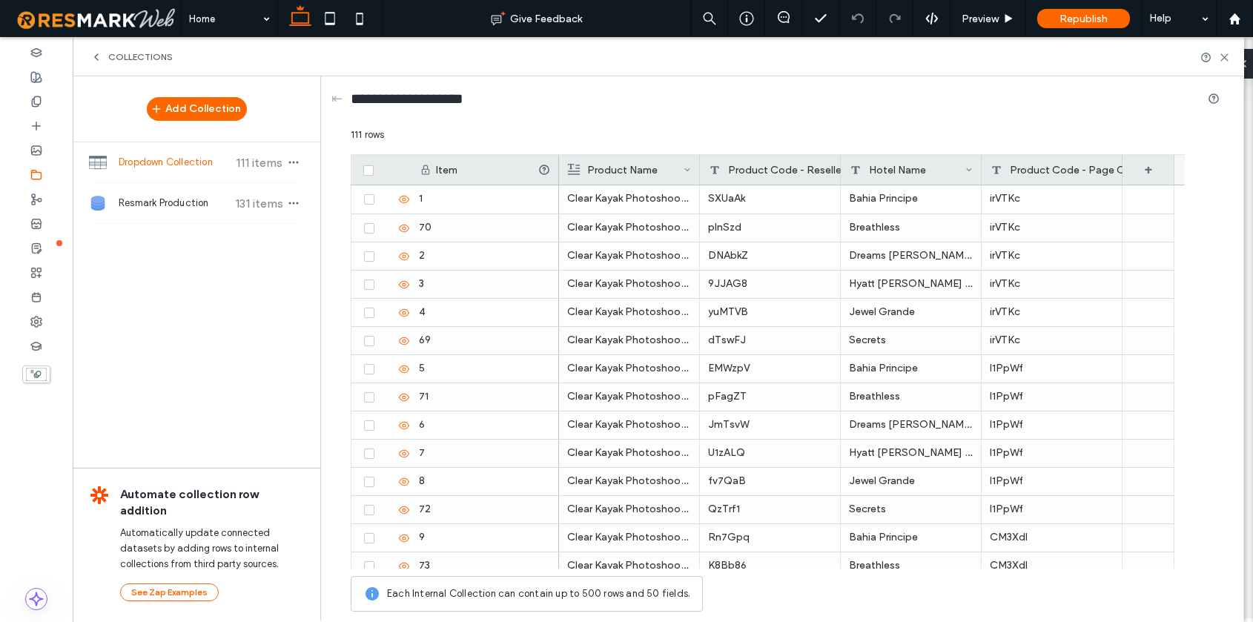
click at [192, 159] on span "Dropdown Collection" at bounding box center [174, 162] width 110 height 15
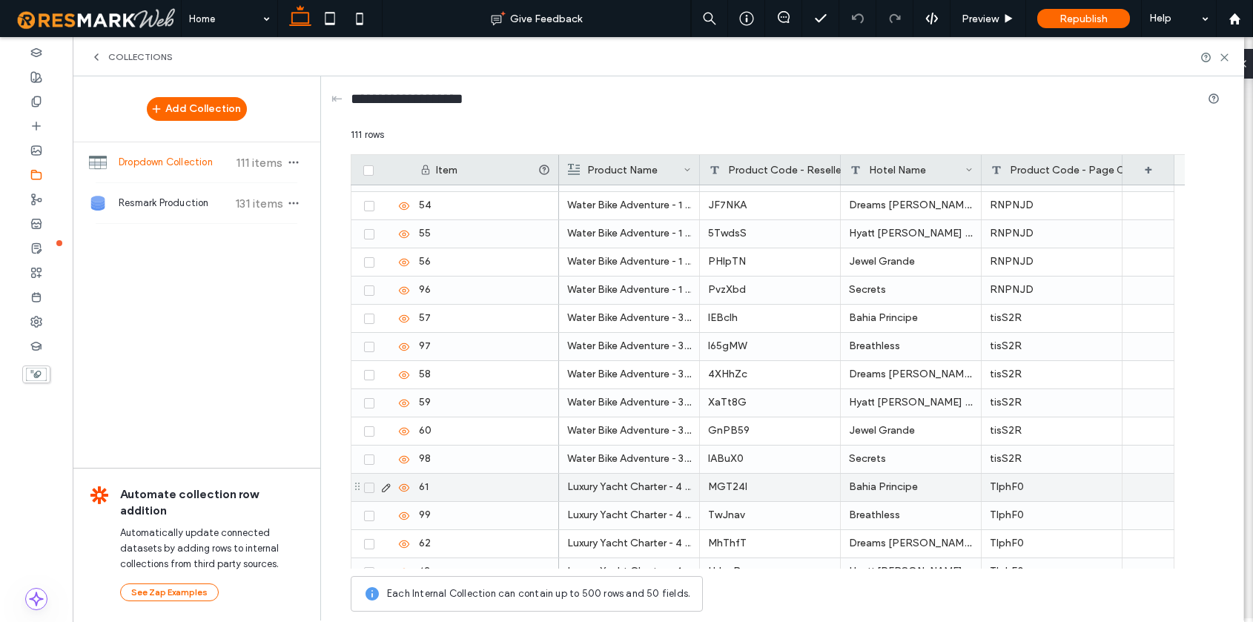
scroll to position [2773, 0]
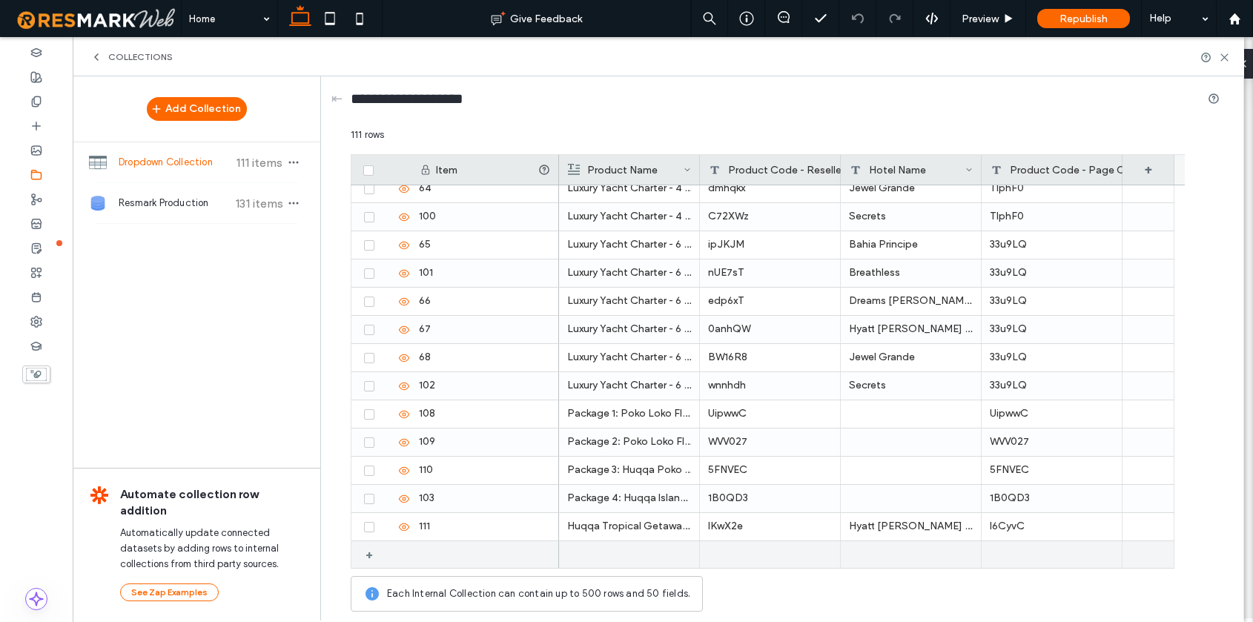
click at [369, 555] on div "+" at bounding box center [375, 554] width 19 height 27
click at [607, 551] on div at bounding box center [629, 554] width 124 height 27
click at [607, 551] on div at bounding box center [629, 555] width 123 height 26
click at [790, 567] on div at bounding box center [770, 554] width 141 height 27
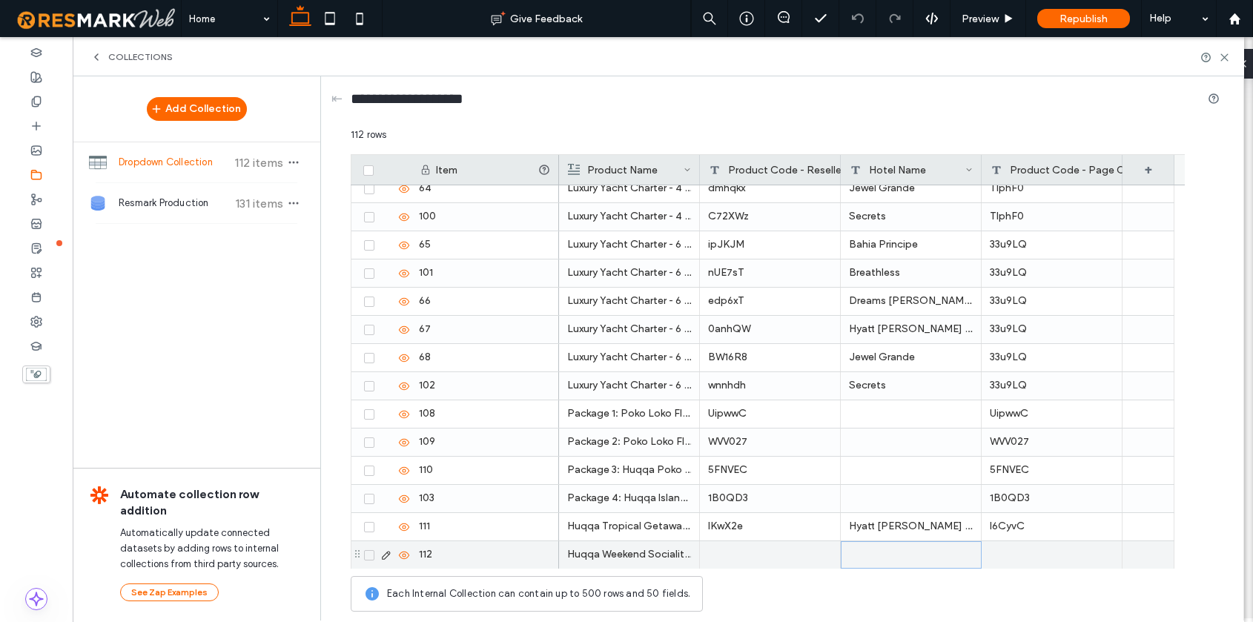
click at [903, 545] on div at bounding box center [911, 554] width 141 height 27
click at [890, 535] on textarea "plain-text-cell" at bounding box center [921, 536] width 163 height 44
type textarea "**********"
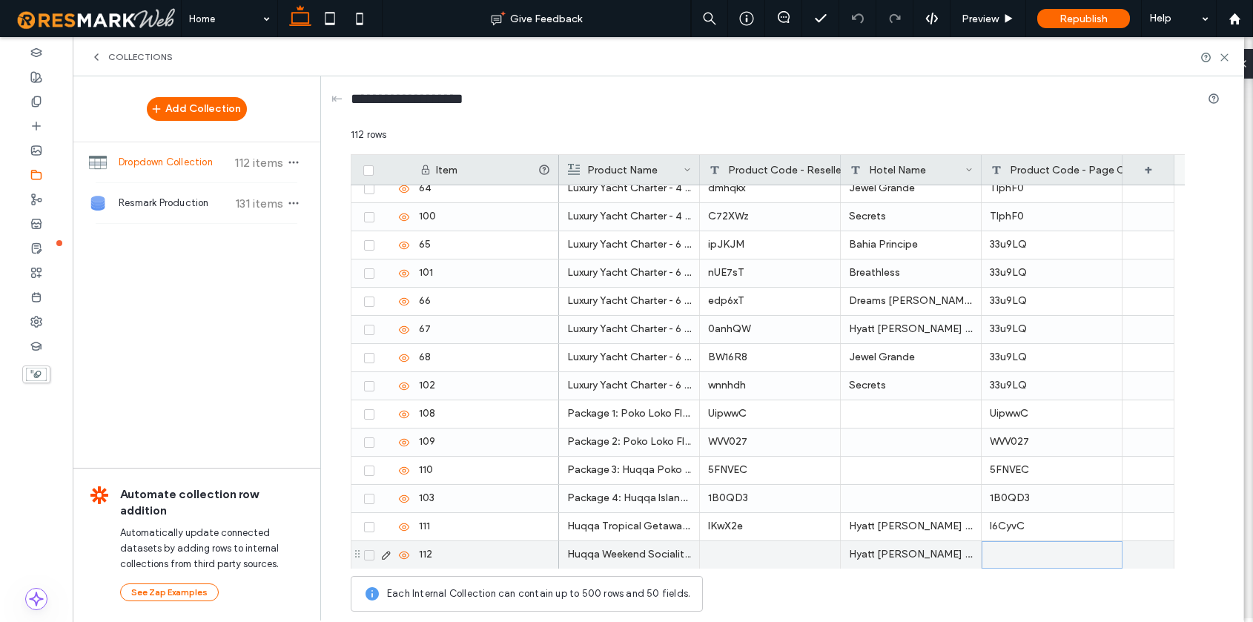
click at [1026, 559] on div at bounding box center [1052, 554] width 141 height 27
click at [1016, 533] on textarea "plain-text-cell" at bounding box center [1062, 536] width 163 height 44
paste textarea "******"
type textarea "******"
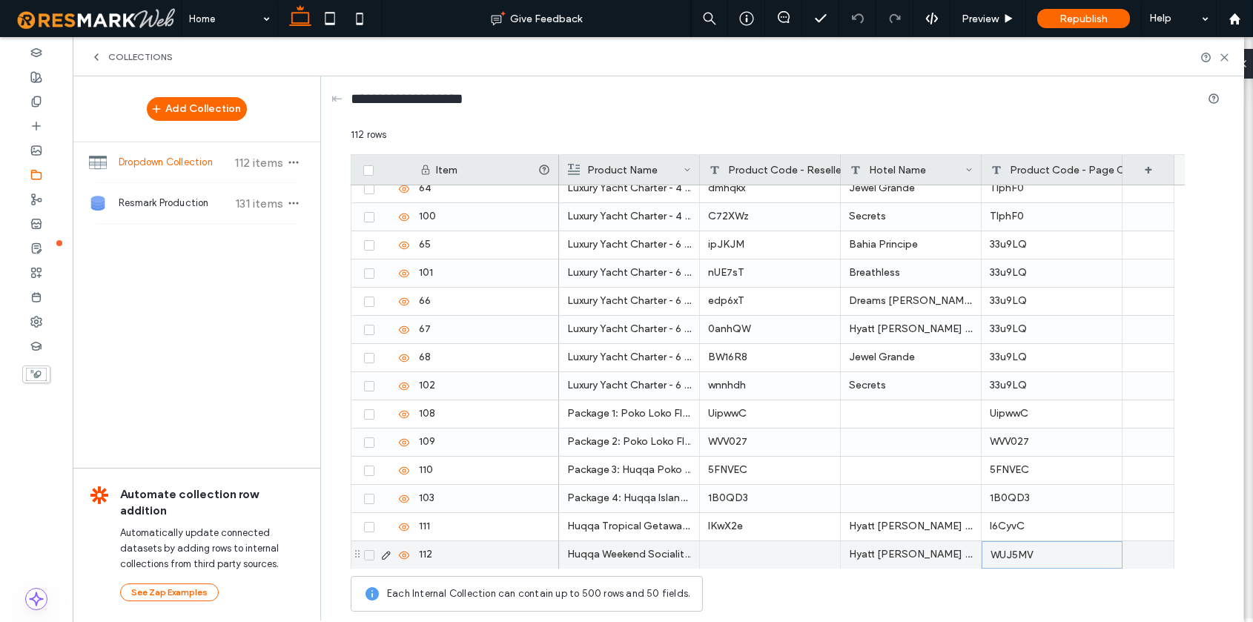
click at [773, 557] on div at bounding box center [770, 554] width 141 height 27
click at [728, 539] on textarea "plain-text-cell" at bounding box center [780, 536] width 163 height 44
paste textarea "******"
type textarea "******"
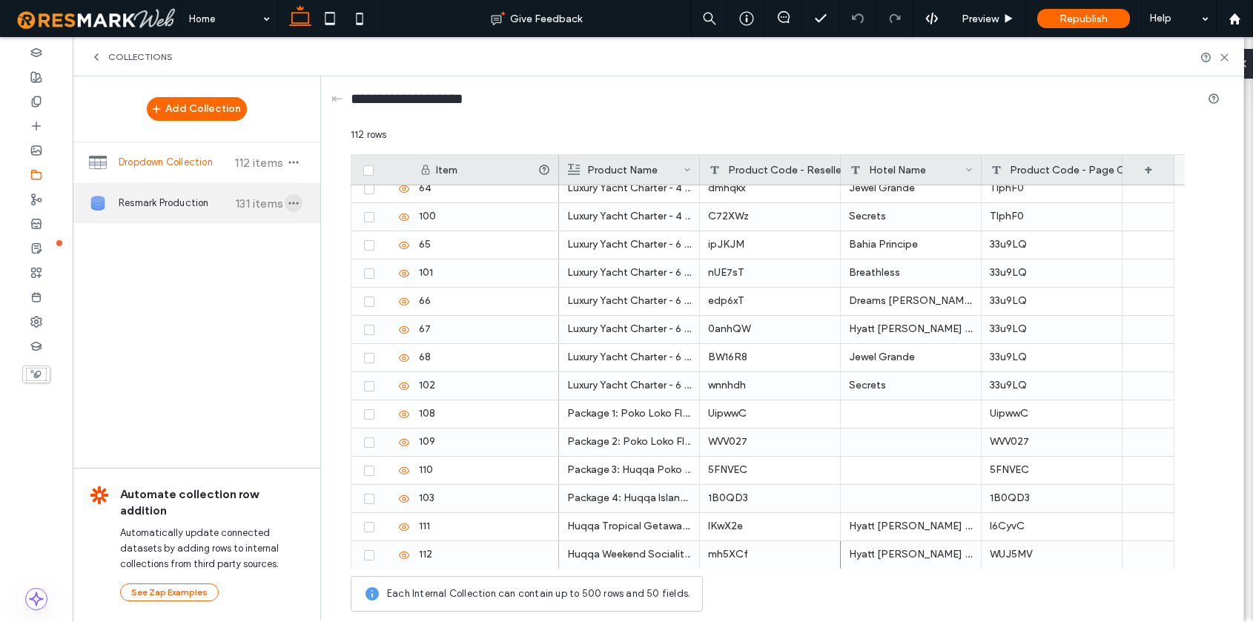
click at [295, 199] on icon "button" at bounding box center [294, 203] width 12 height 12
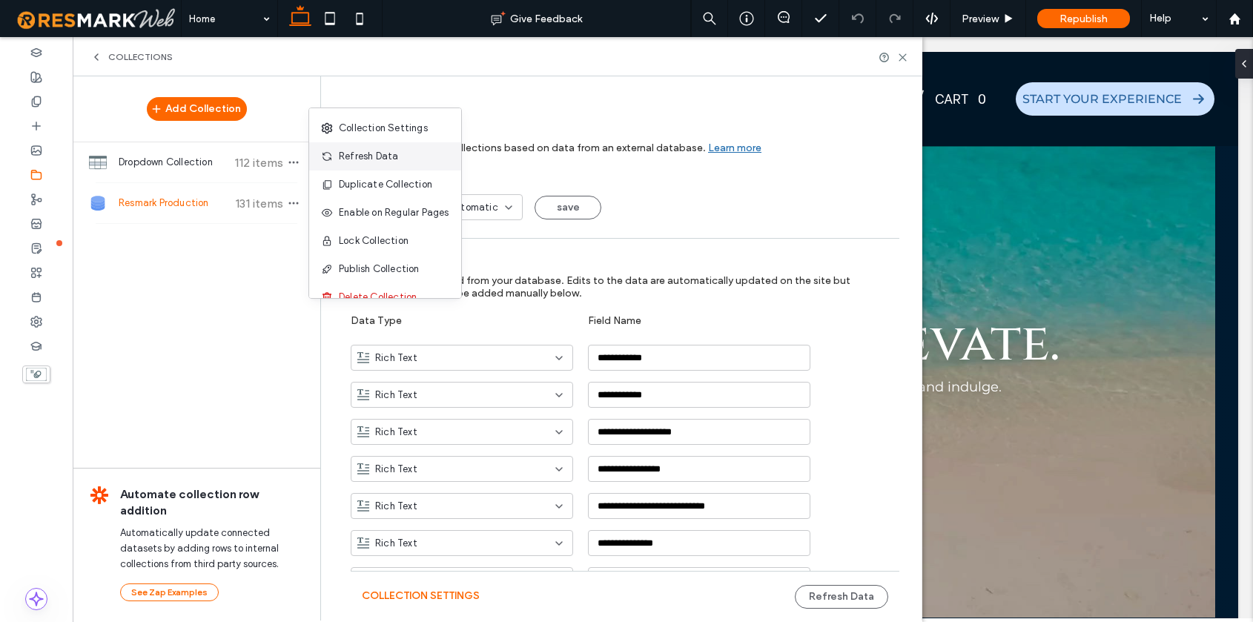
click at [342, 157] on span "Refresh Data" at bounding box center [368, 156] width 59 height 15
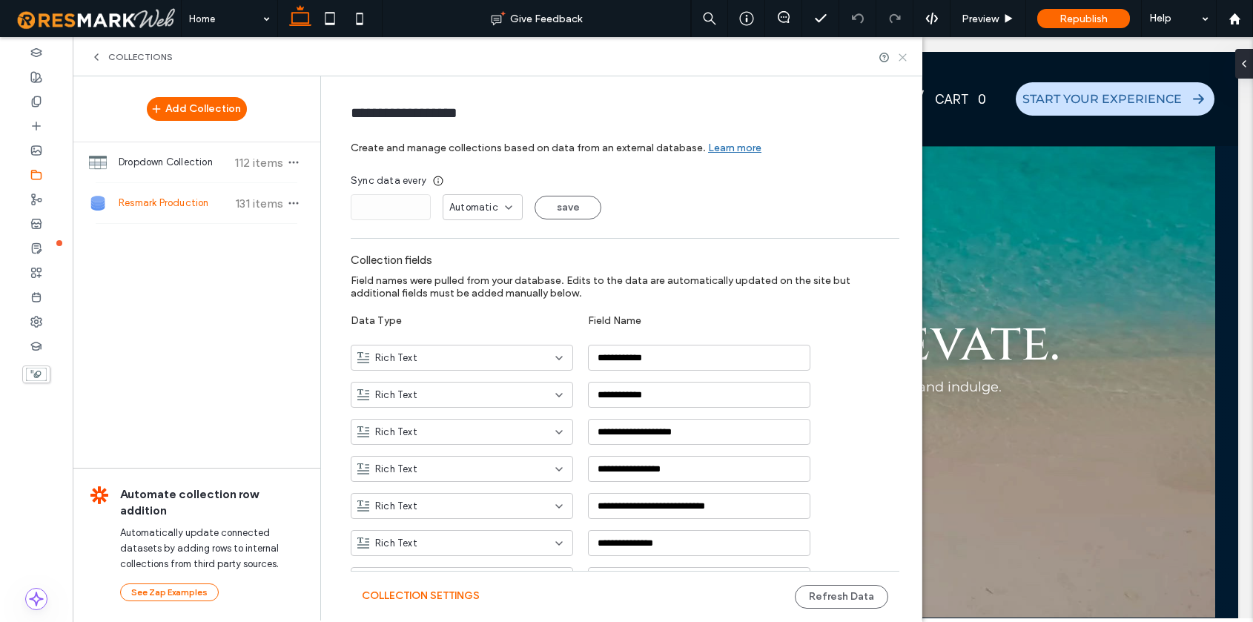
click at [904, 54] on icon at bounding box center [902, 57] width 11 height 11
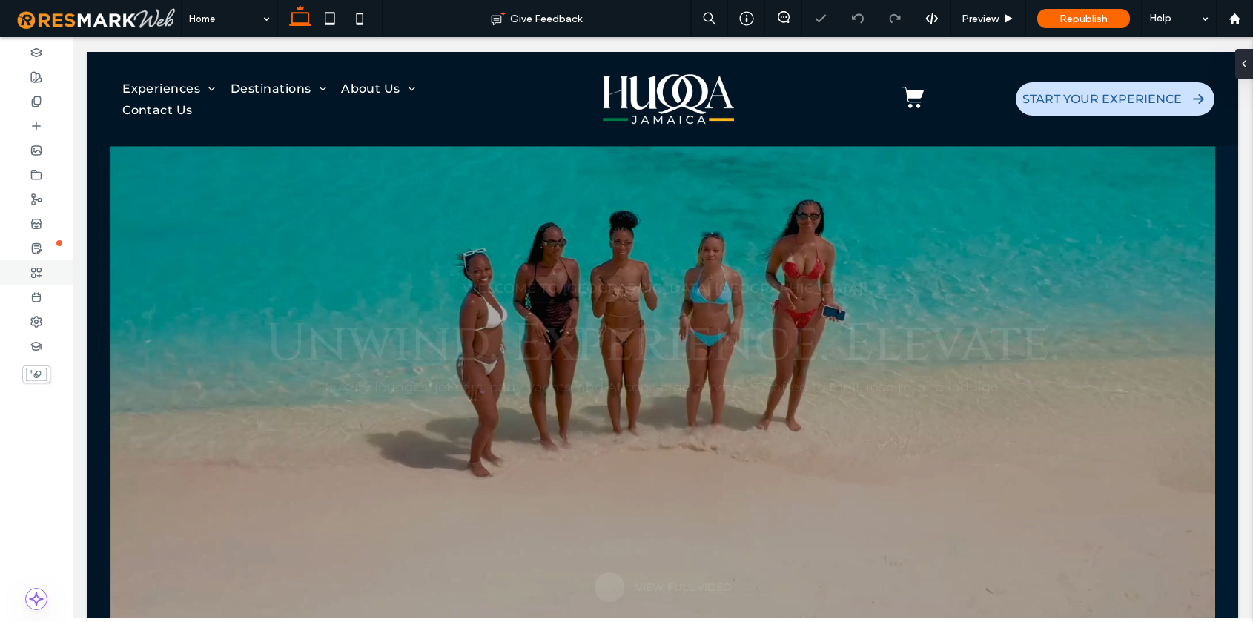
scroll to position [0, 0]
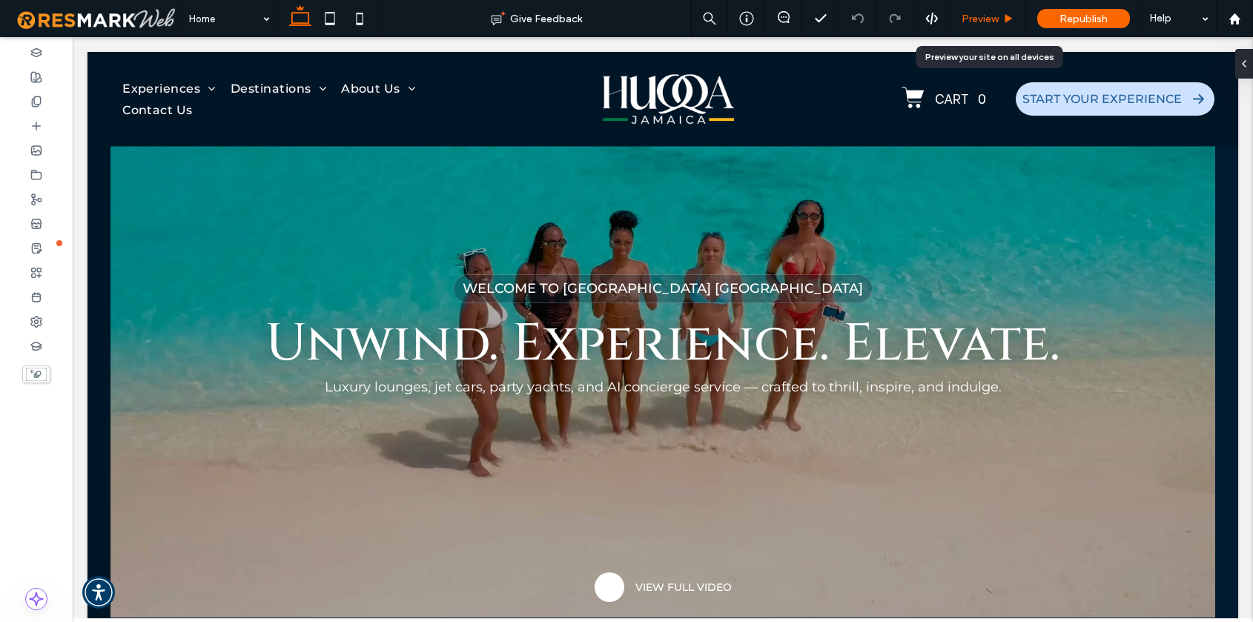
click at [991, 16] on span "Preview" at bounding box center [980, 19] width 37 height 13
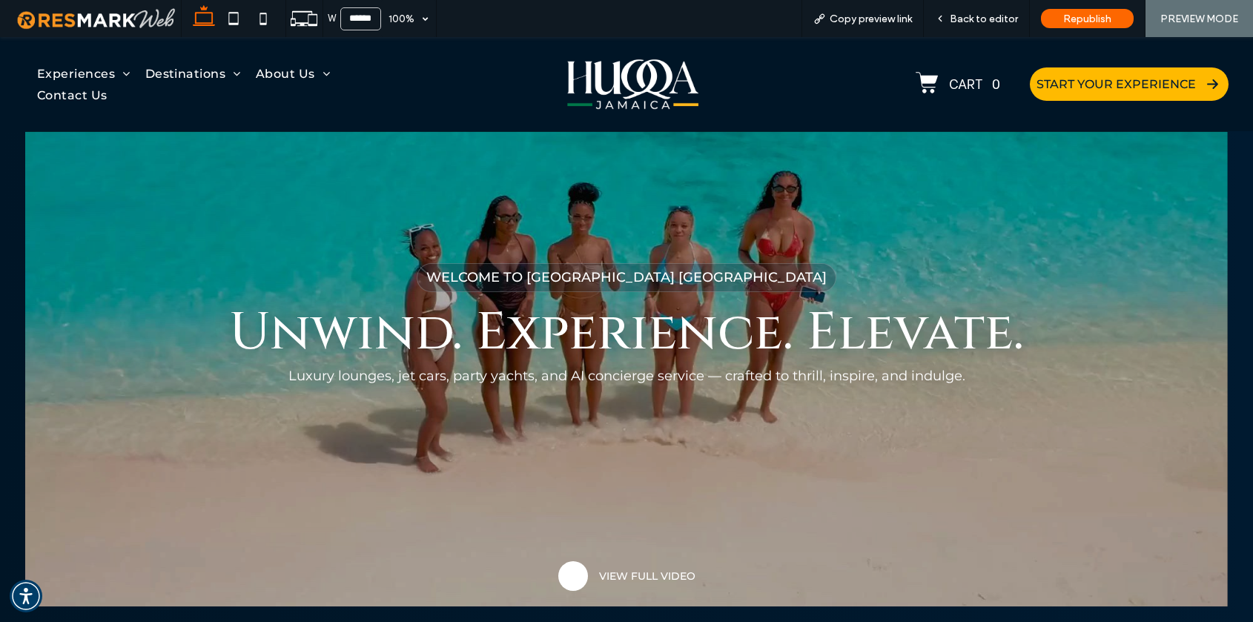
click at [1106, 85] on span "START YOUR EXPERIENCE" at bounding box center [1116, 84] width 159 height 14
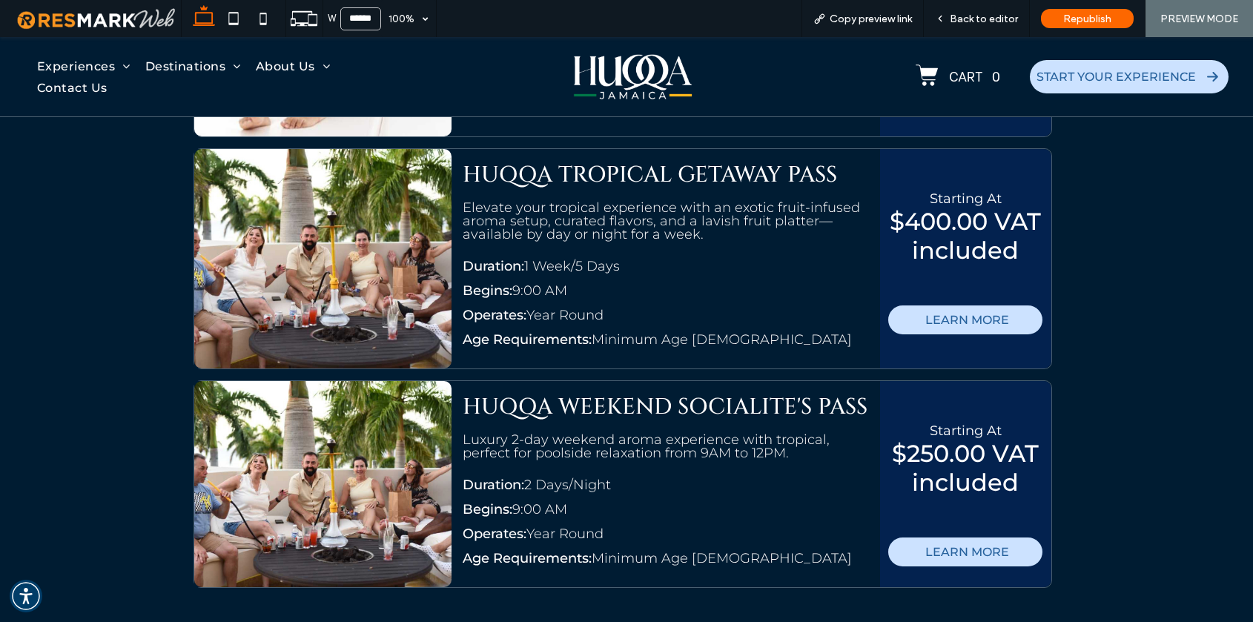
scroll to position [6000, 0]
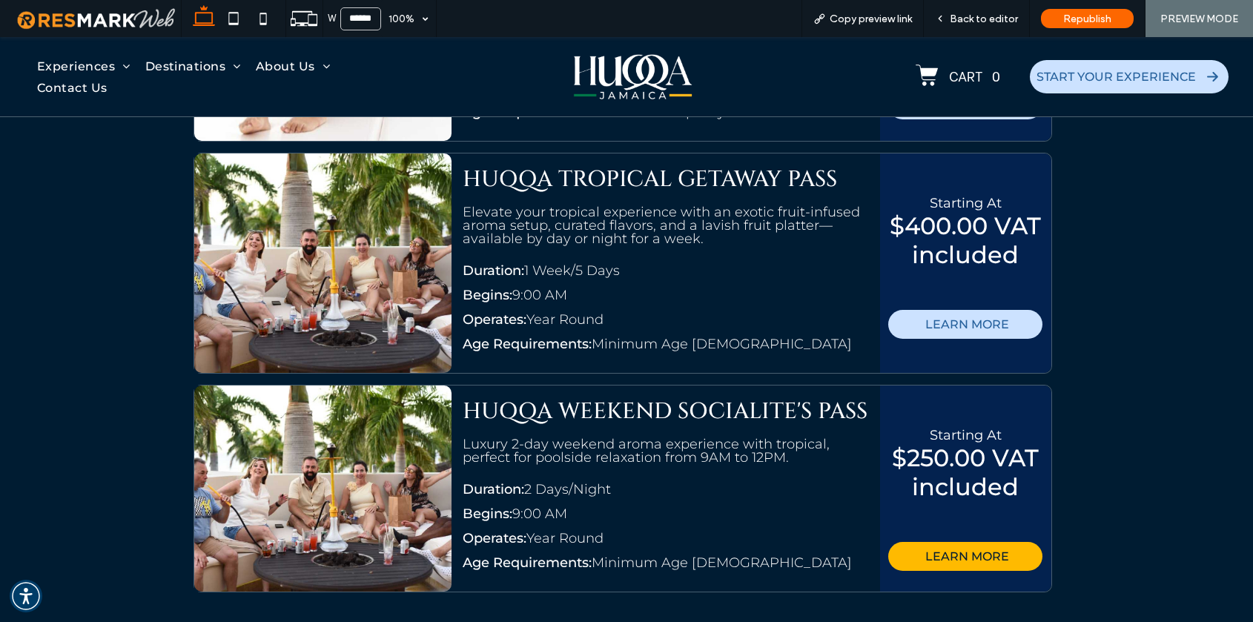
click at [987, 542] on span "LEARN MORE" at bounding box center [967, 556] width 84 height 29
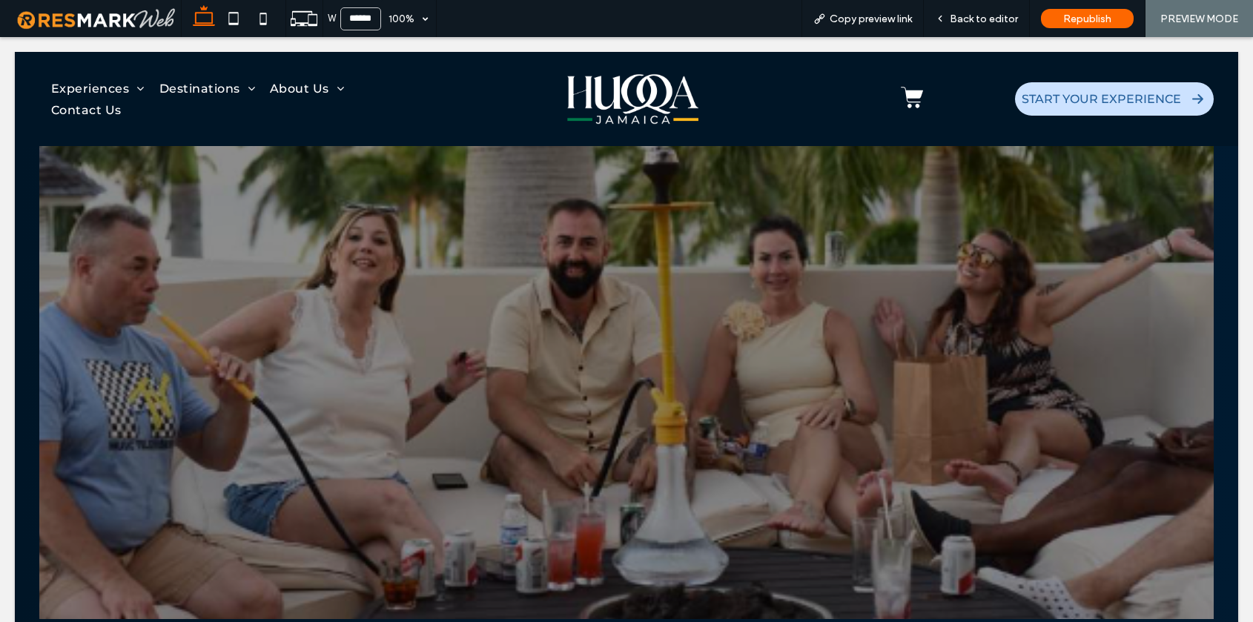
scroll to position [0, 0]
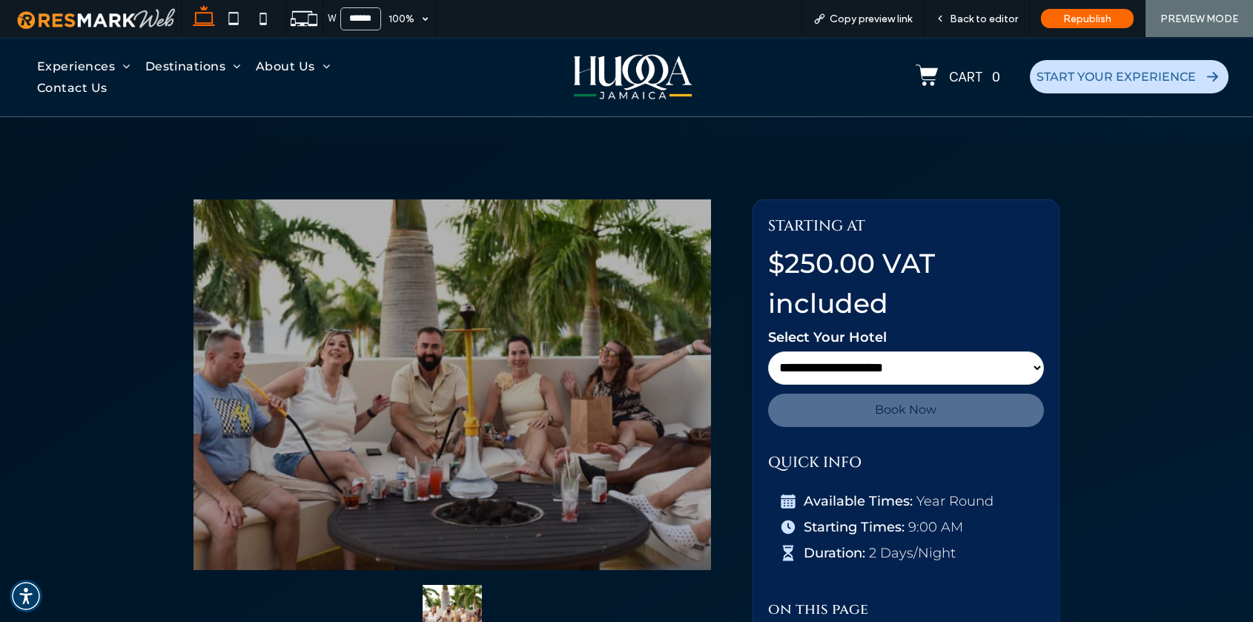
scroll to position [575, 0]
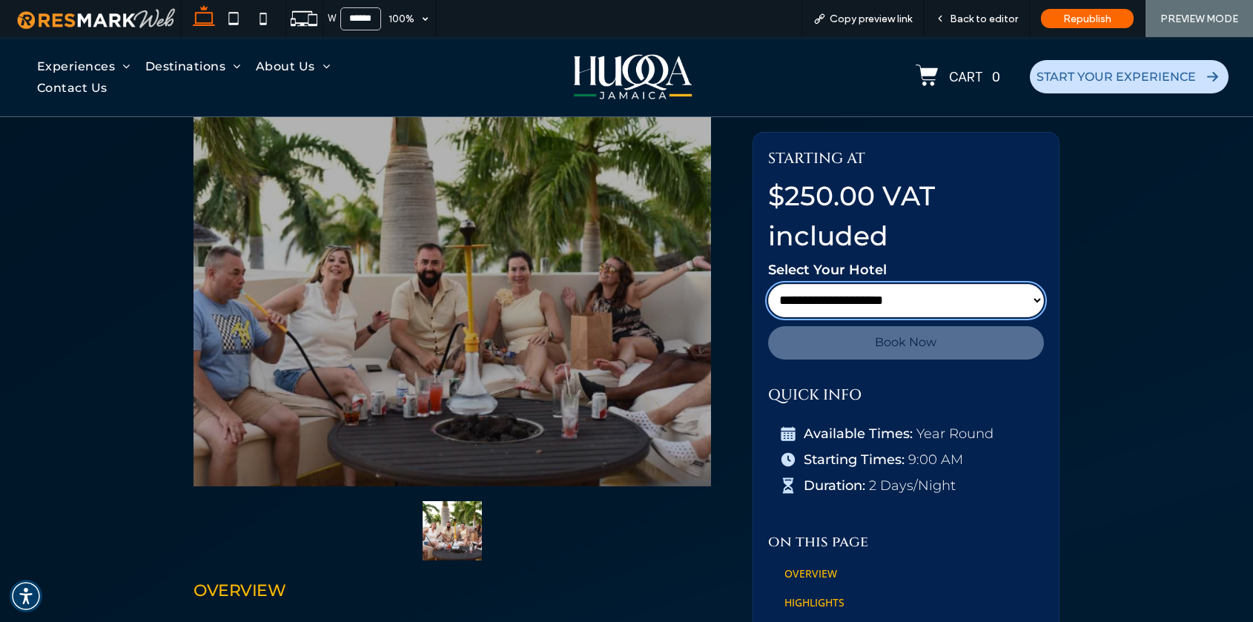
click at [841, 296] on select "**********" at bounding box center [906, 300] width 276 height 33
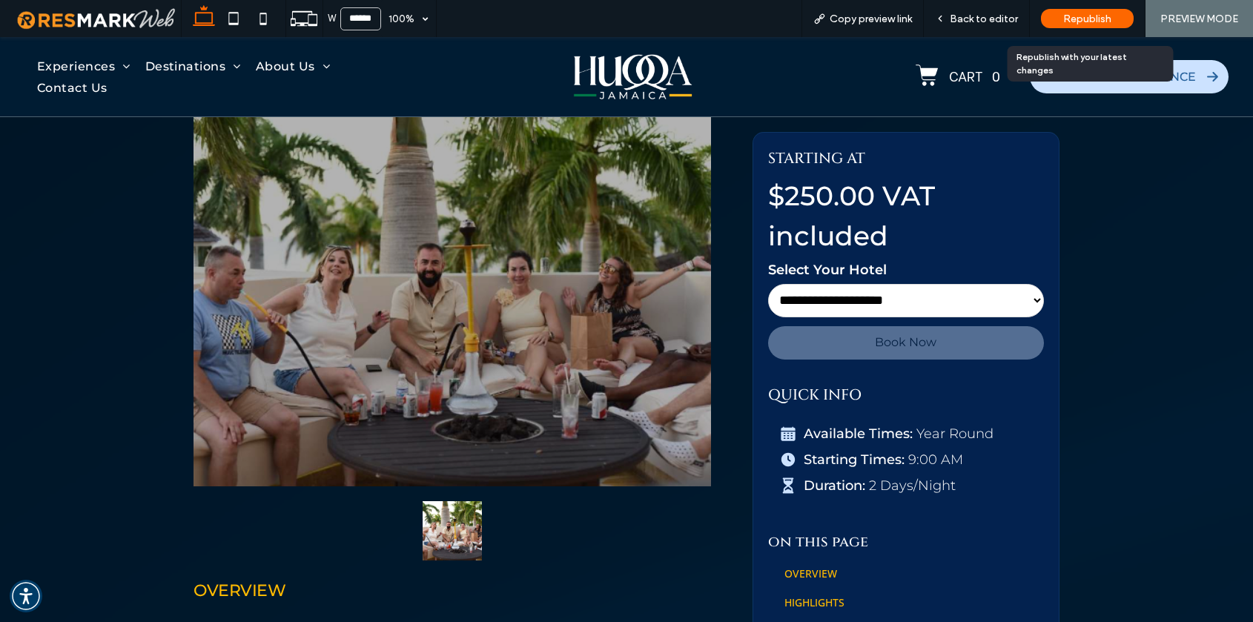
click at [1086, 15] on span "Republish" at bounding box center [1087, 19] width 48 height 13
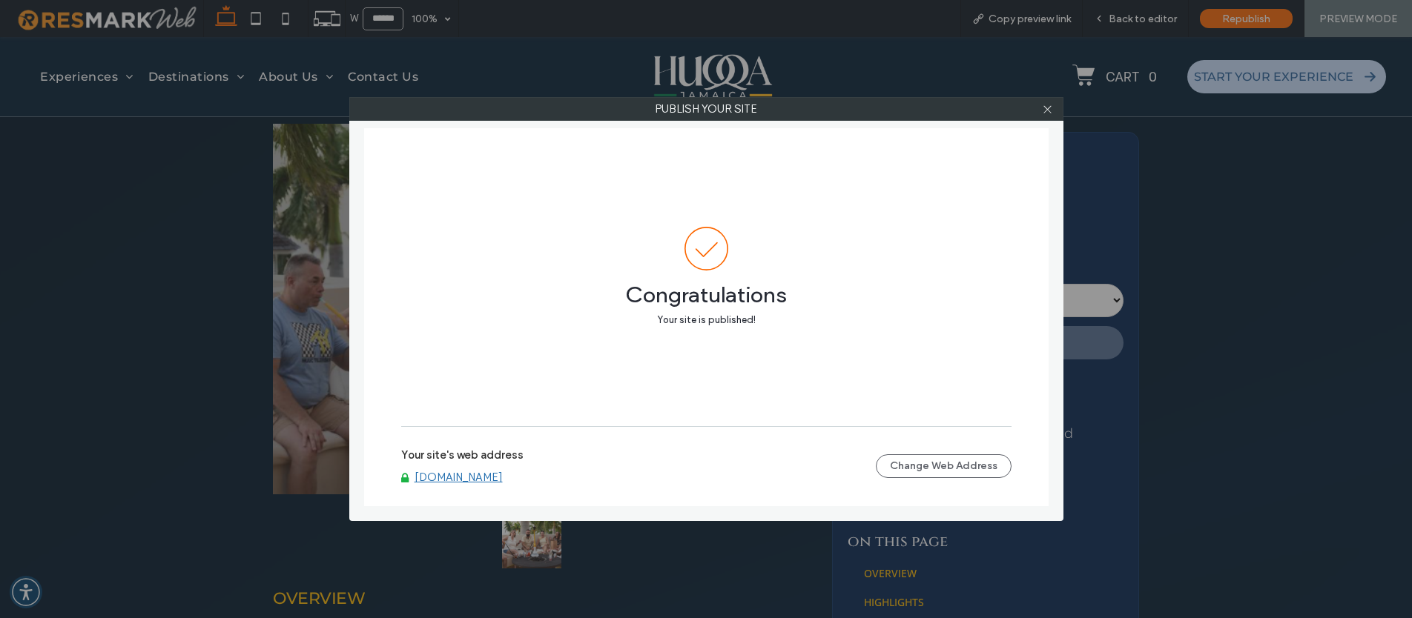
scroll to position [561, 0]
click at [1048, 110] on use at bounding box center [1046, 108] width 7 height 7
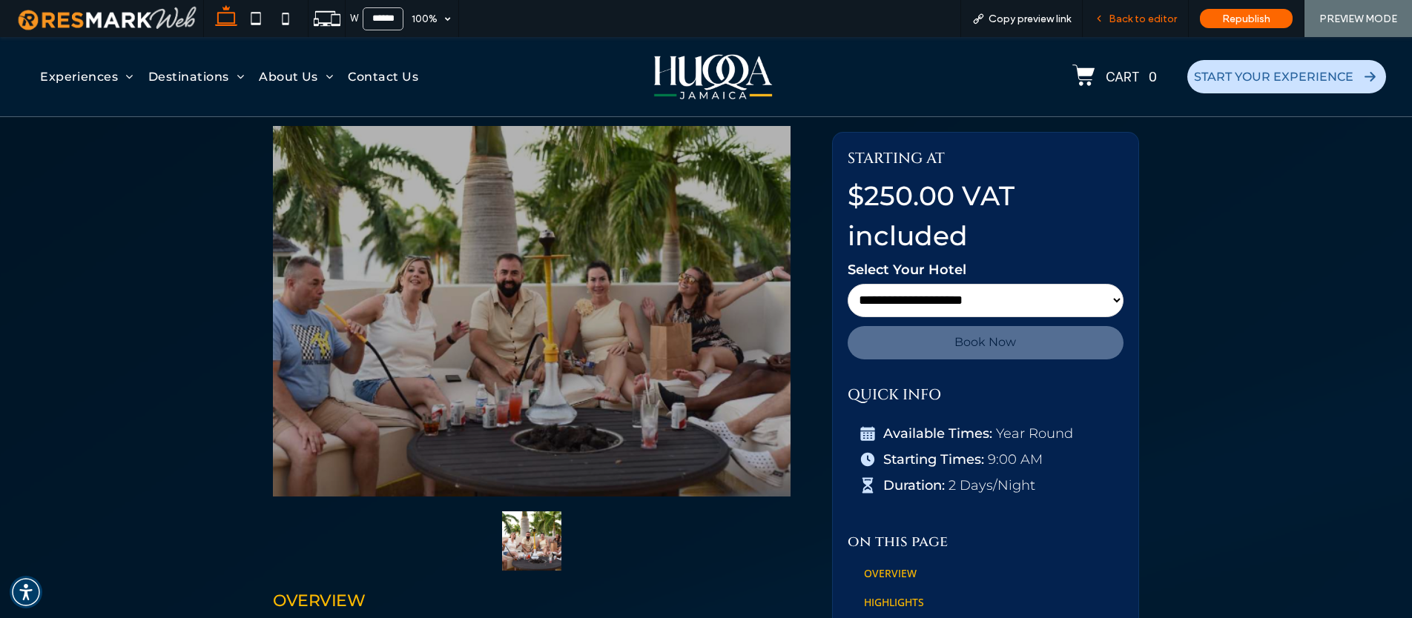
click at [1131, 14] on span "Back to editor" at bounding box center [1143, 19] width 68 height 13
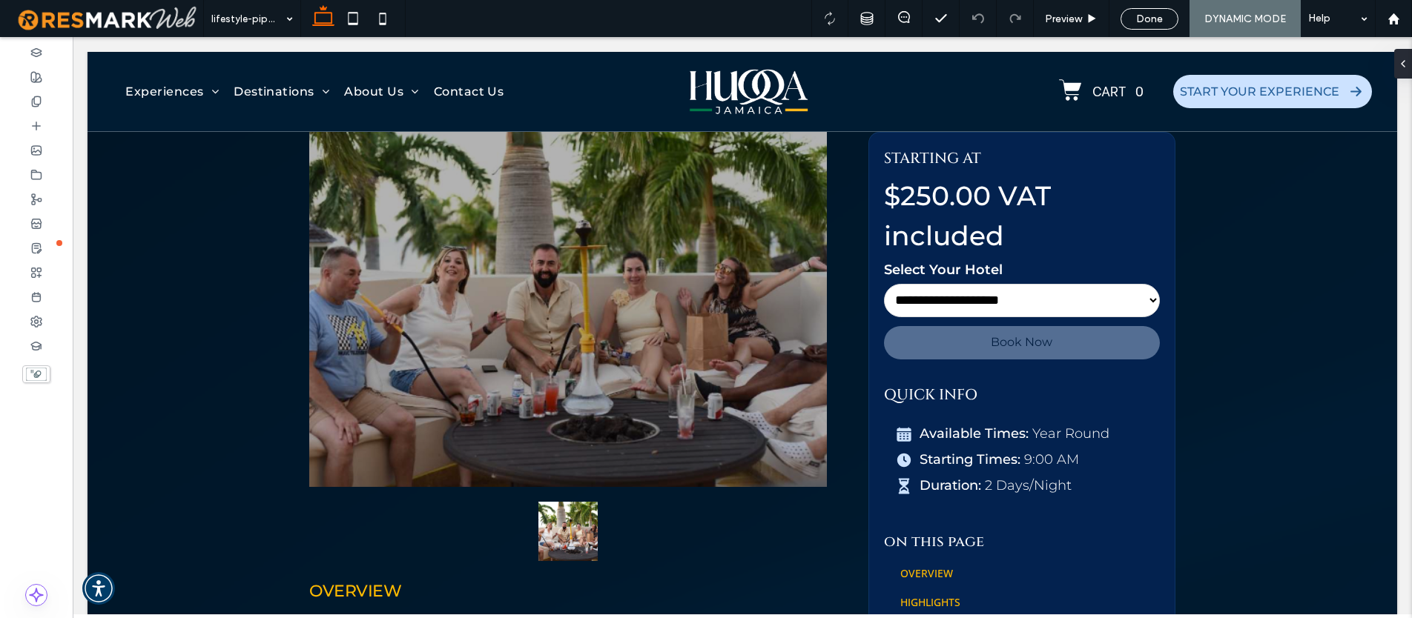
scroll to position [575, 0]
click at [38, 176] on icon at bounding box center [36, 175] width 12 height 12
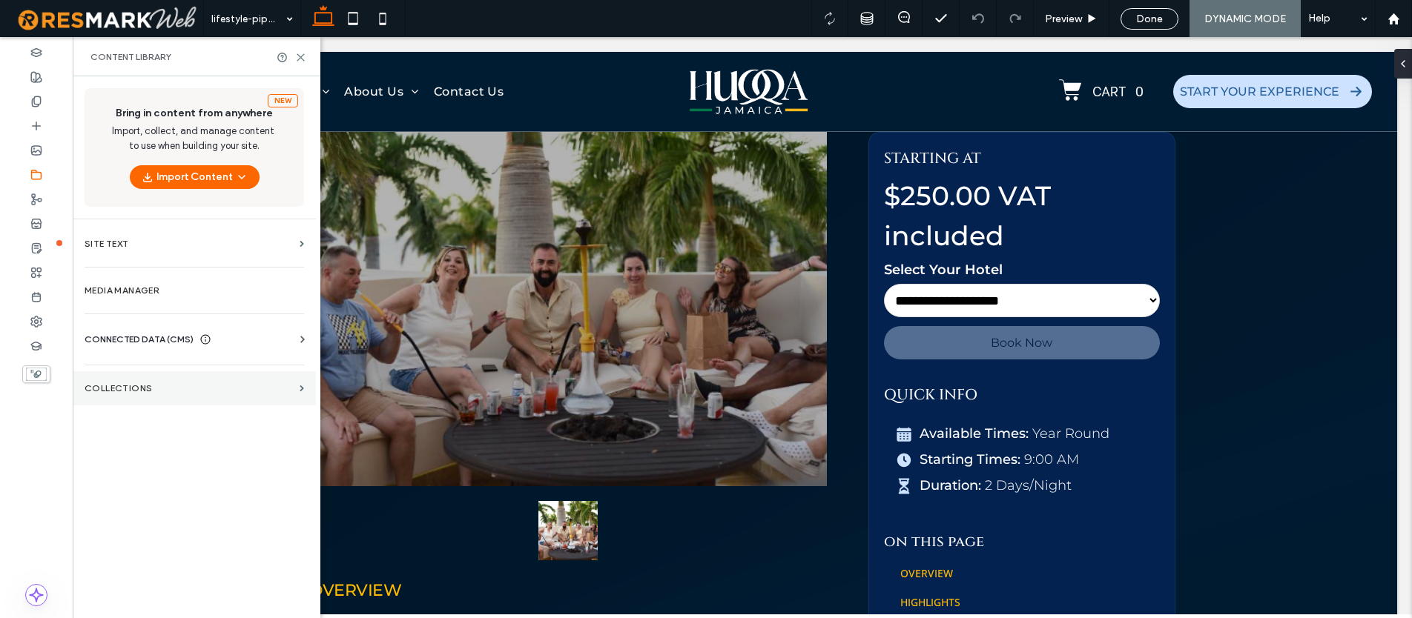
click at [113, 391] on label "Collections" at bounding box center [189, 388] width 209 height 10
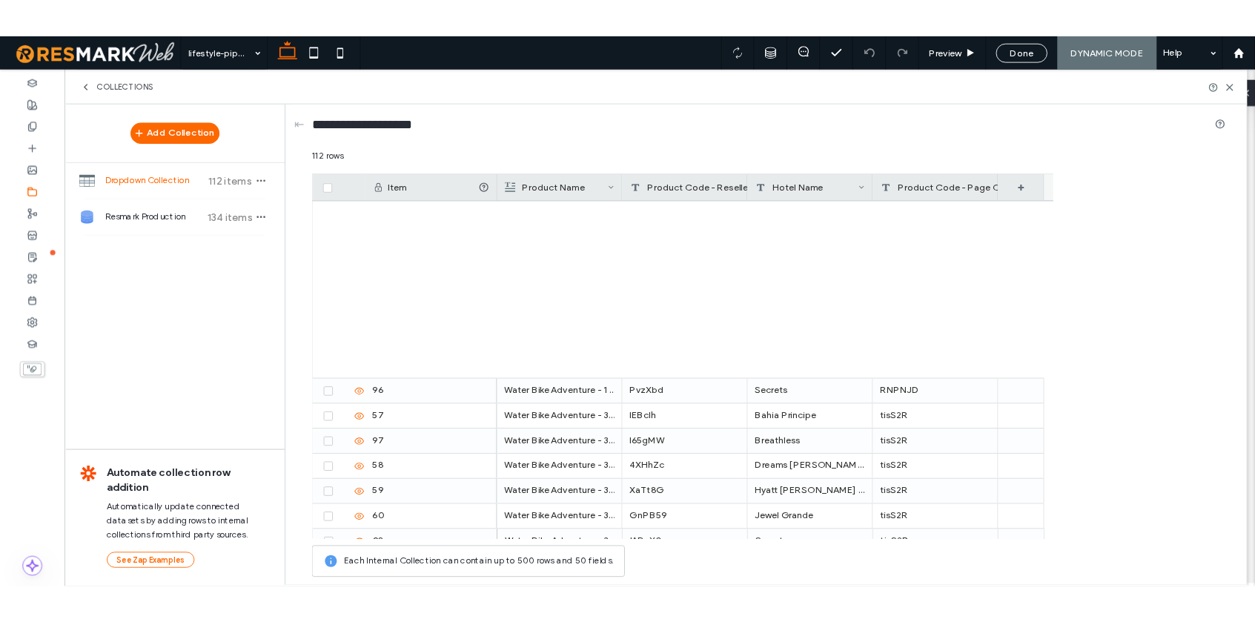
scroll to position [2804, 0]
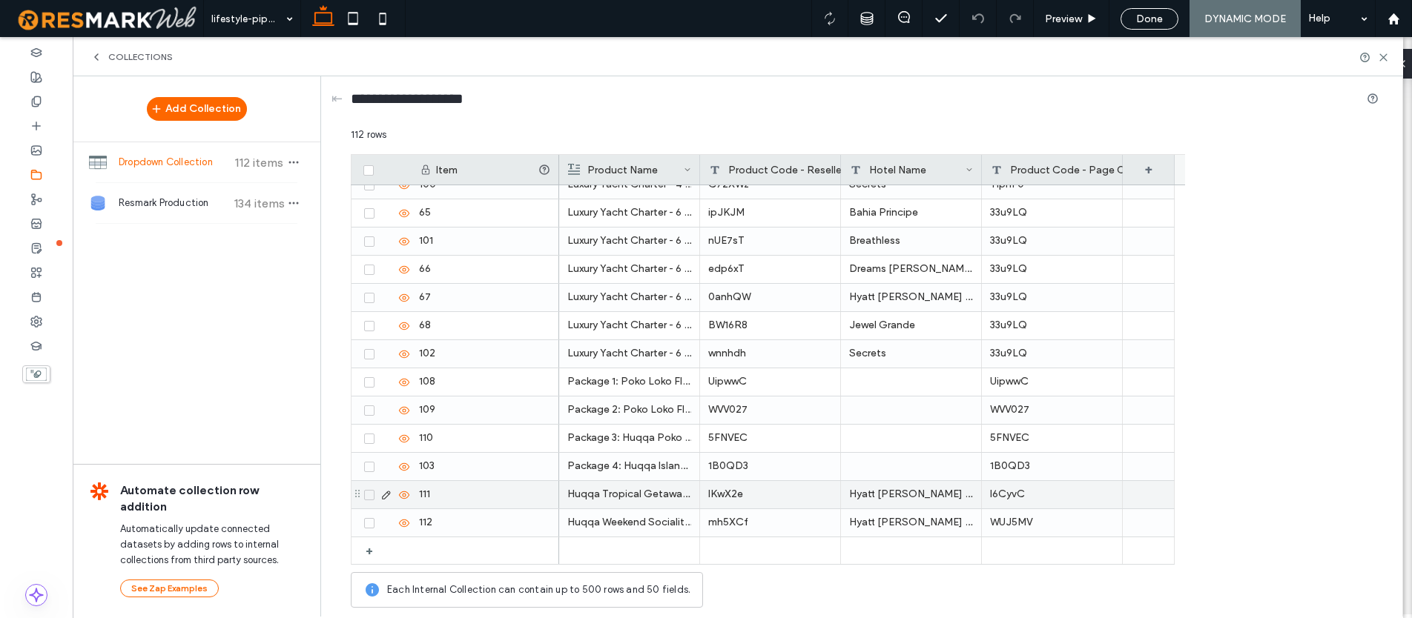
click at [610, 491] on p "Huqqa Tropical Getaway Pass" at bounding box center [629, 494] width 124 height 27
click at [610, 493] on p "Huqqa Tropical Getaway Pass" at bounding box center [629, 495] width 123 height 27
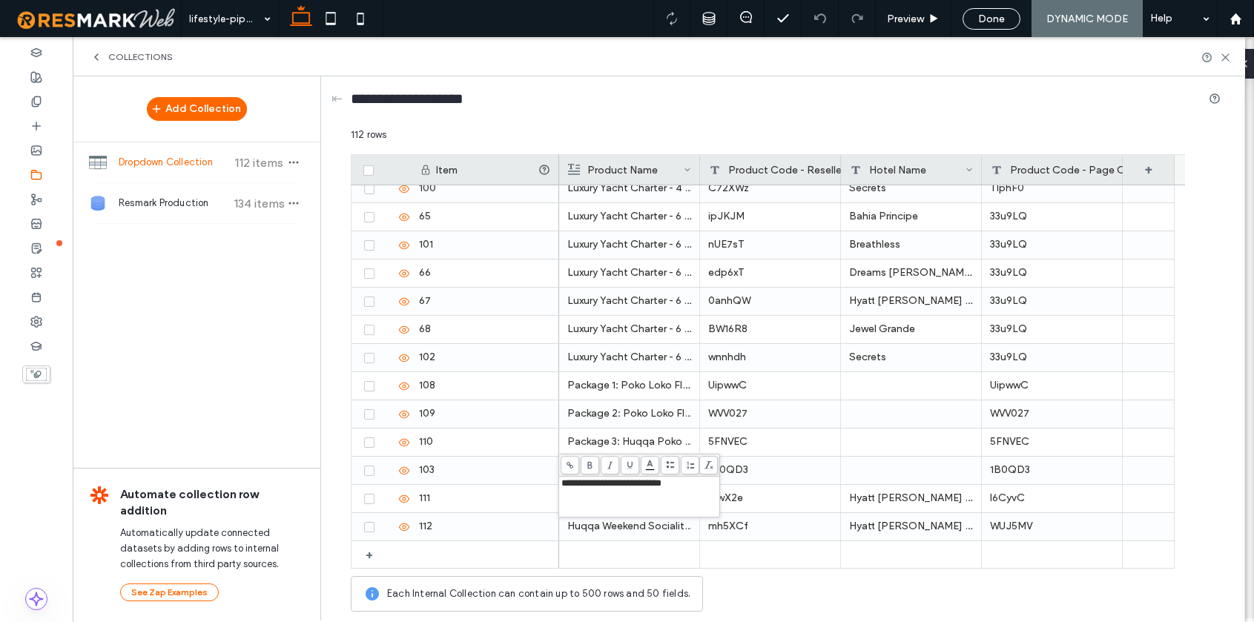
scroll to position [2801, 0]
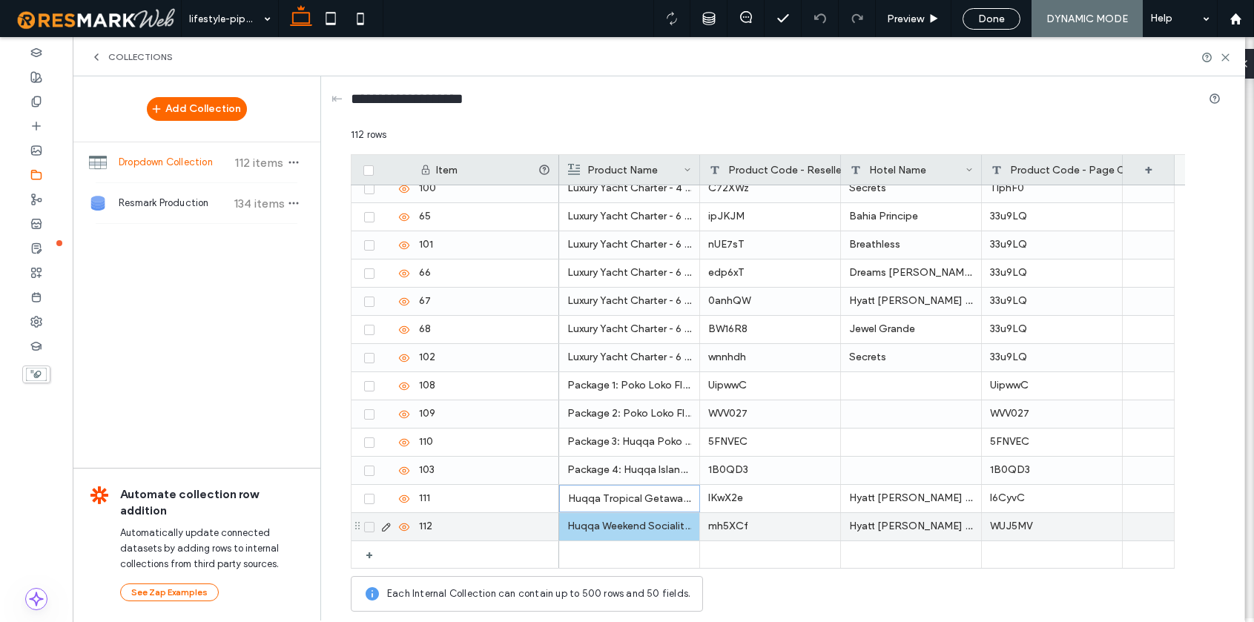
click at [619, 529] on p "Huqqa Weekend Socialite's Pass" at bounding box center [629, 526] width 124 height 27
click at [620, 526] on p "Huqqa Weekend Socialite's Pass" at bounding box center [629, 527] width 123 height 27
click at [619, 517] on span "**********" at bounding box center [616, 515] width 111 height 10
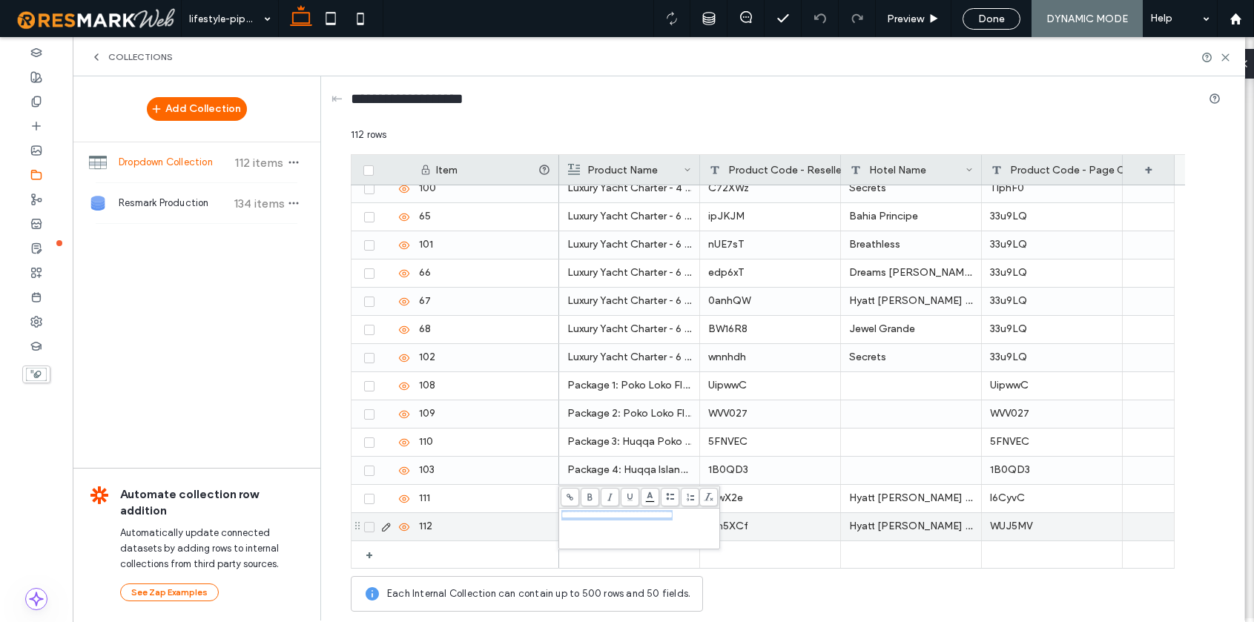
click at [619, 517] on span "**********" at bounding box center [616, 515] width 111 height 10
copy span "**********"
